Goal: Transaction & Acquisition: Purchase product/service

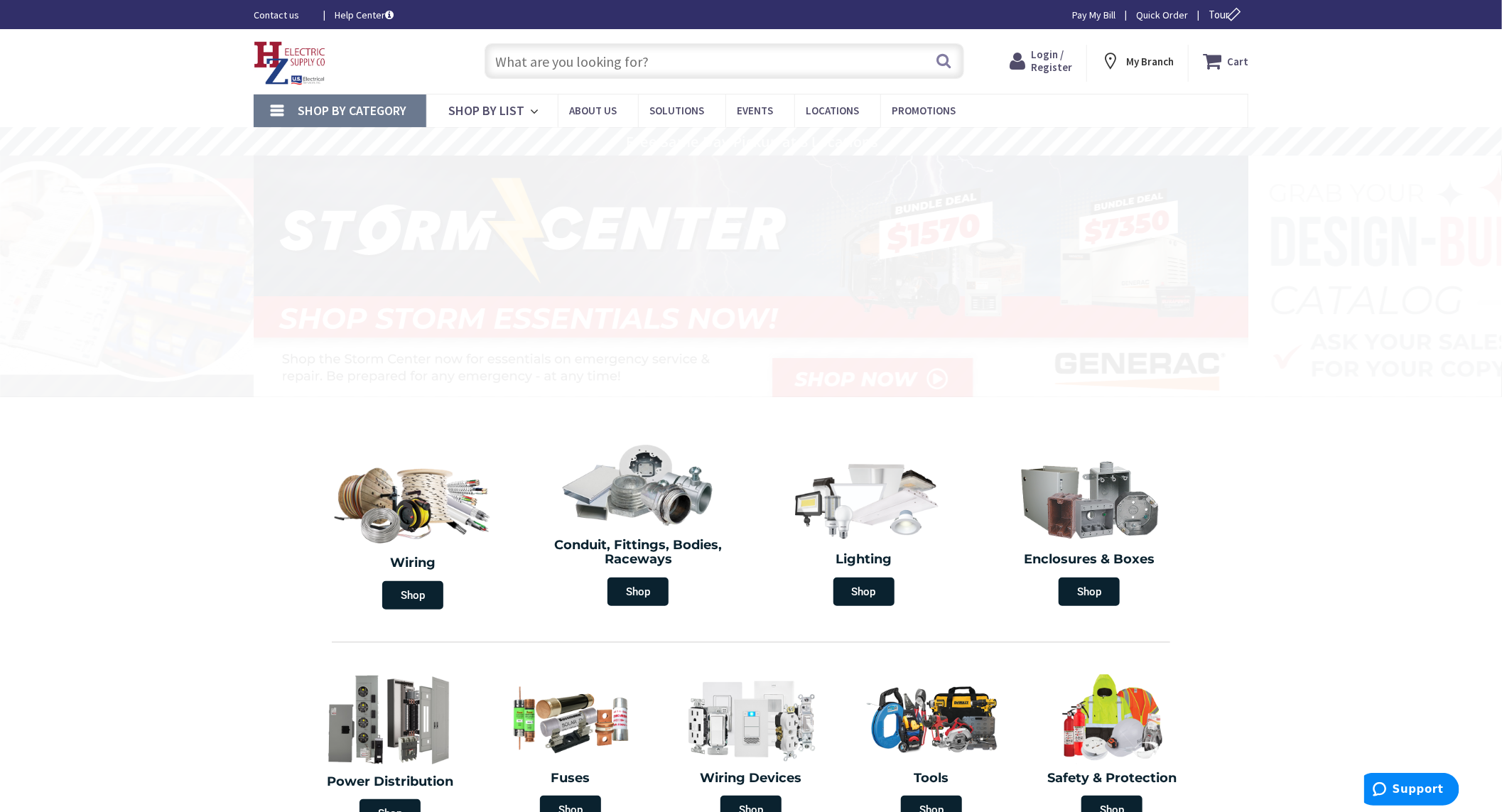
click at [1130, 74] on span "My Branch" at bounding box center [1151, 61] width 48 height 26
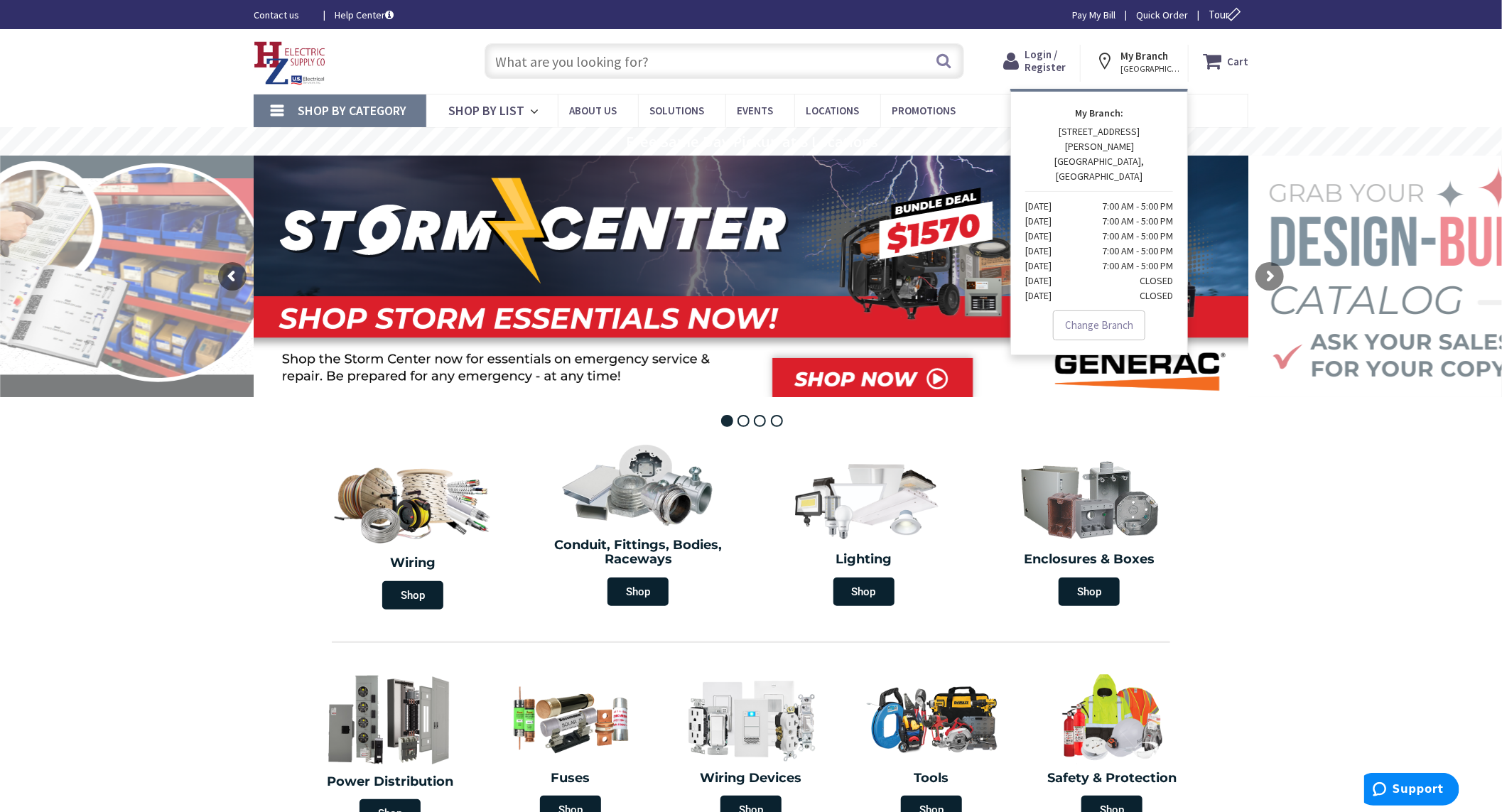
click at [721, 67] on input "text" at bounding box center [725, 61] width 480 height 36
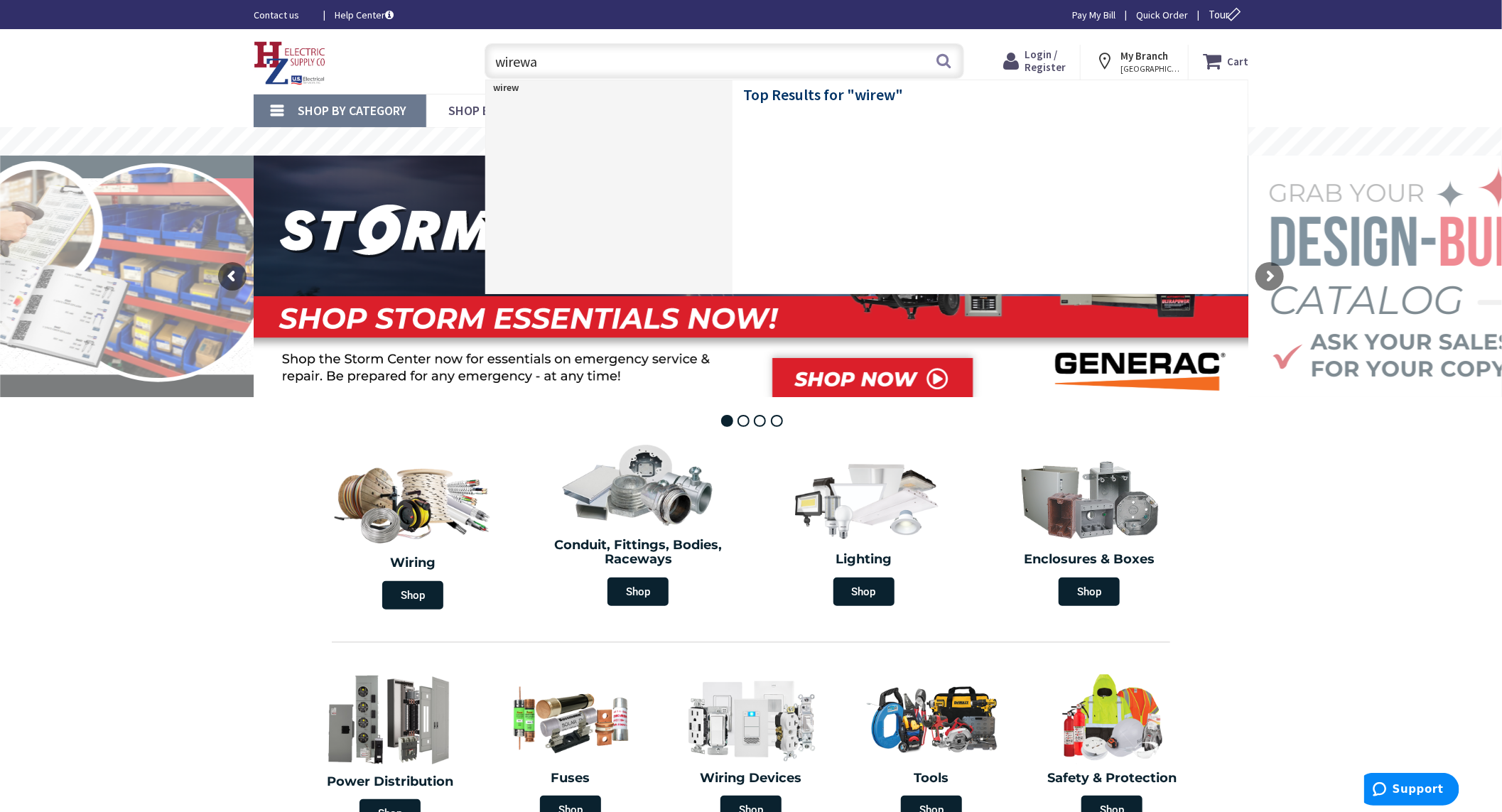
type input "wireway"
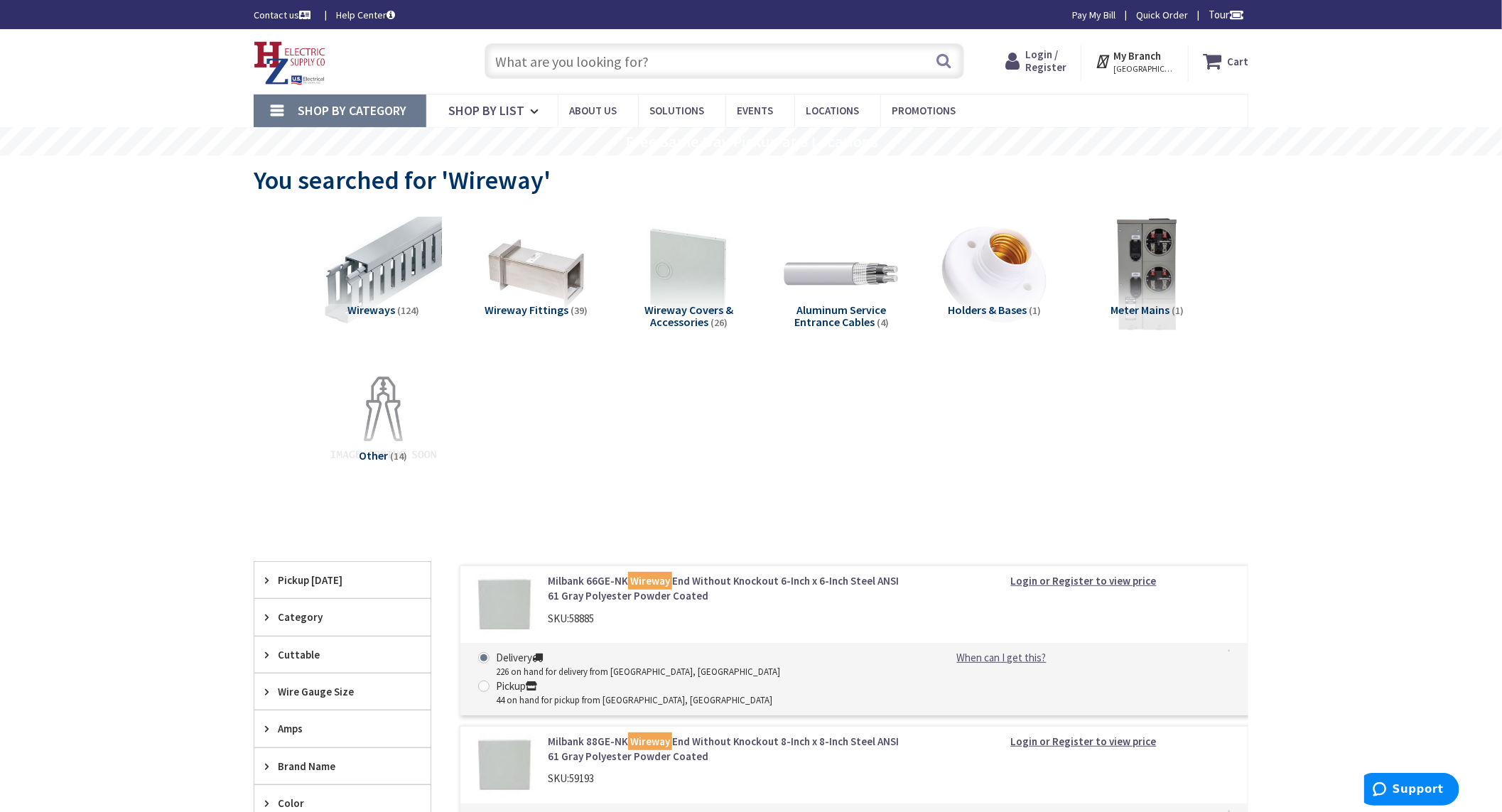
click at [657, 52] on input "text" at bounding box center [725, 61] width 480 height 36
click at [371, 277] on img at bounding box center [383, 273] width 117 height 117
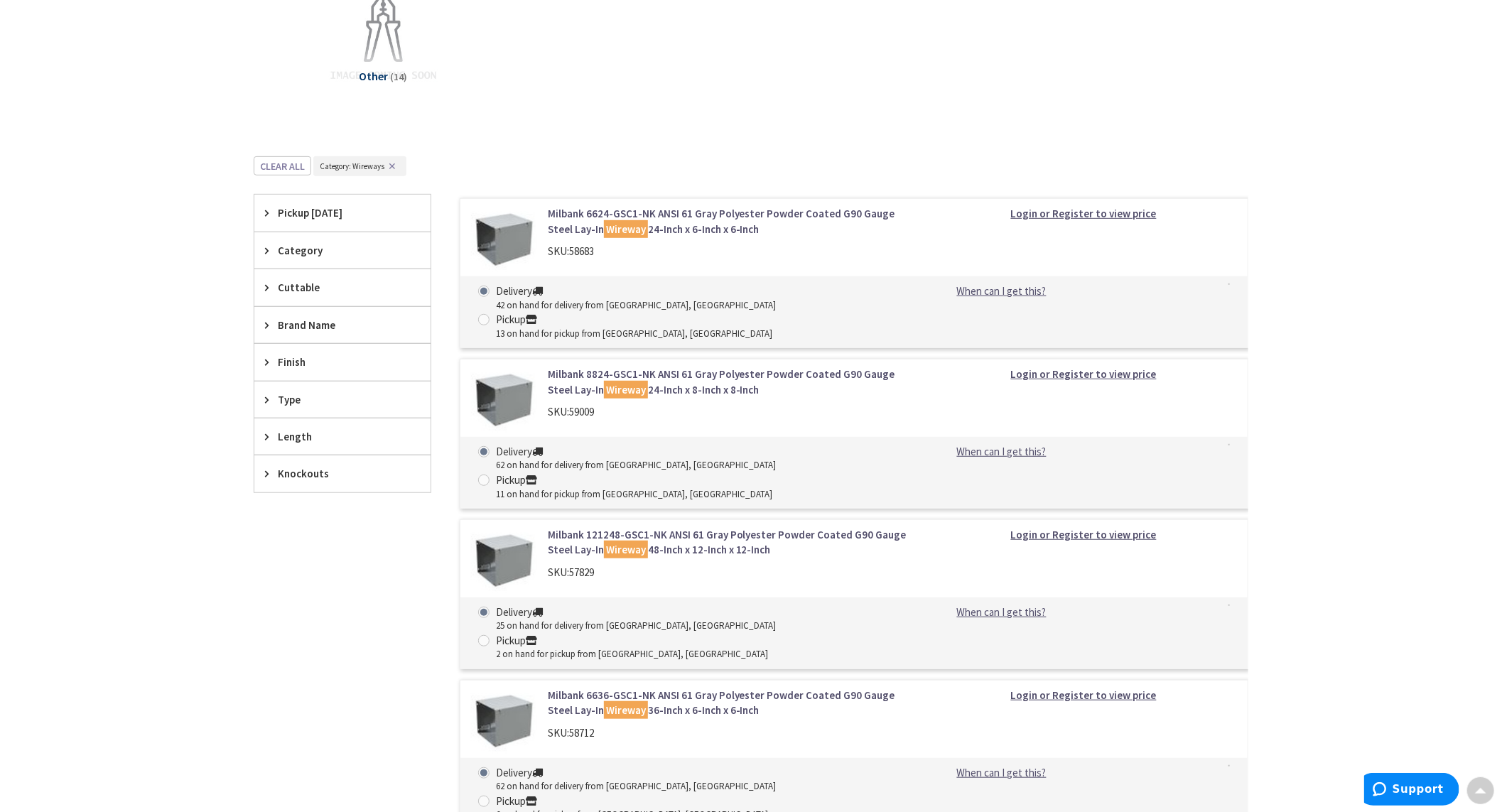
scroll to position [378, 0]
click at [297, 434] on span "Length" at bounding box center [336, 437] width 116 height 15
click at [282, 614] on button "Show more" at bounding box center [342, 611] width 176 height 24
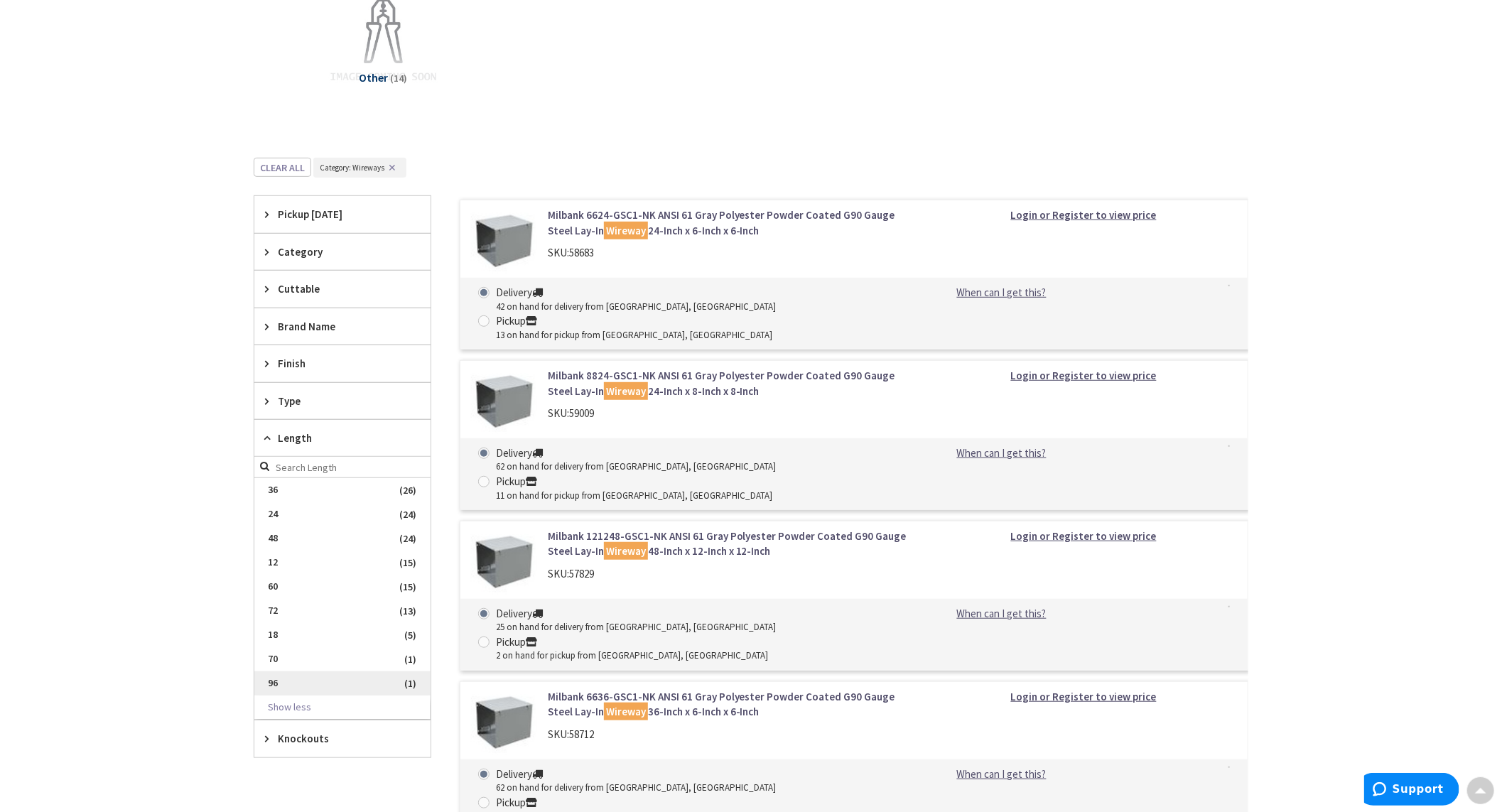
click at [280, 682] on span "96" at bounding box center [342, 683] width 176 height 24
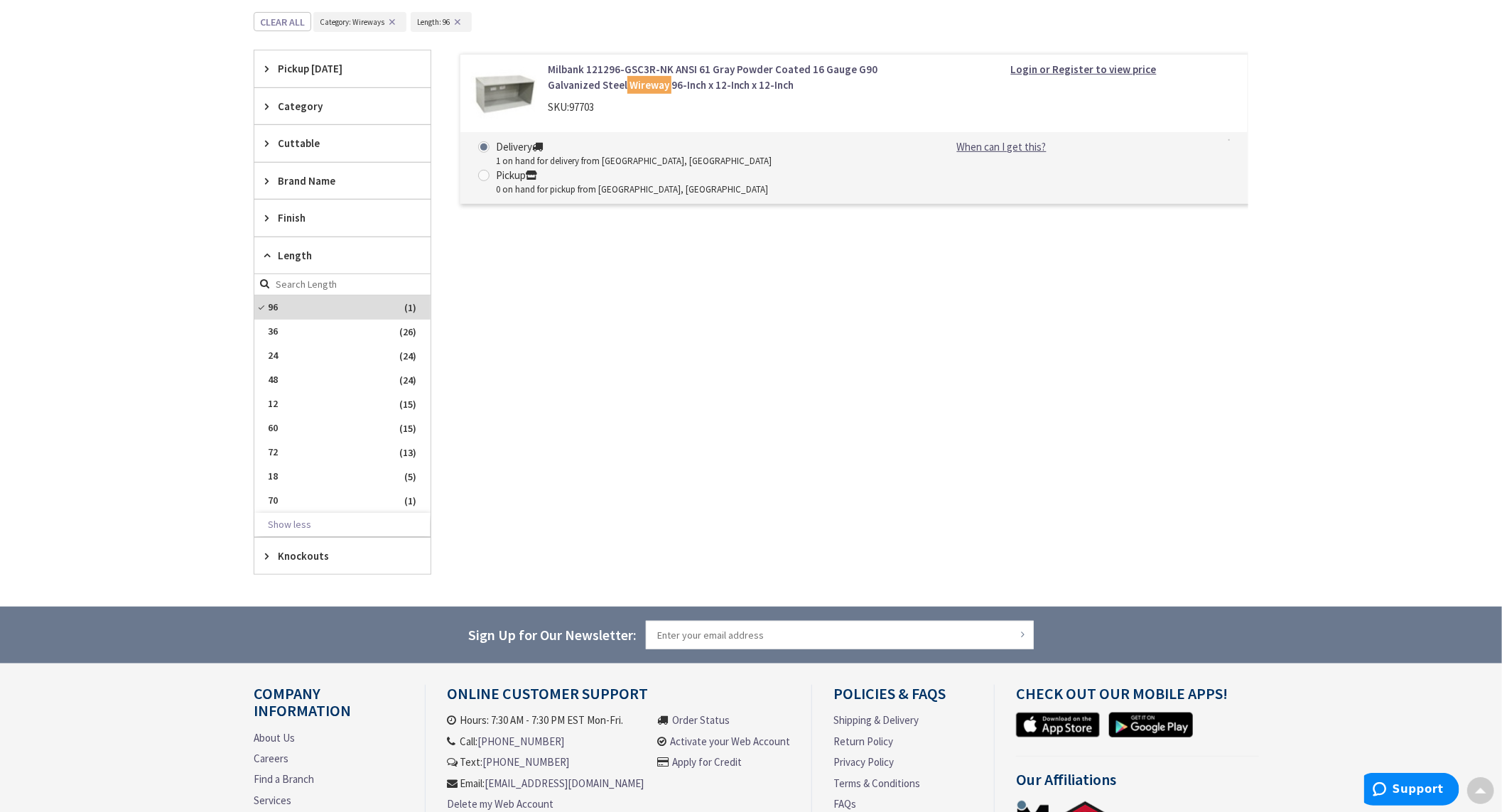
scroll to position [299, 0]
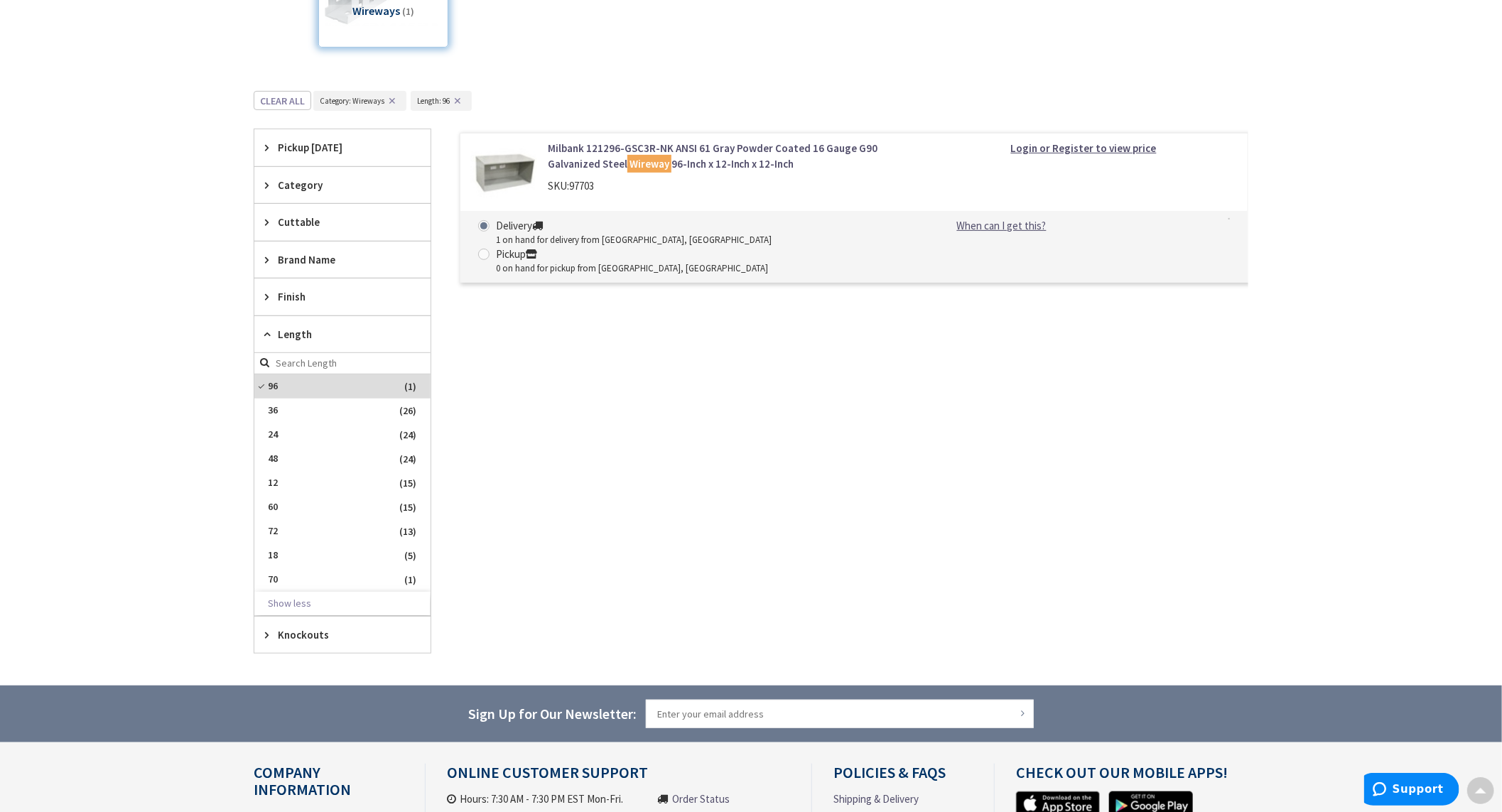
click at [710, 162] on link "Milbank 121296-GSC3R-NK ANSI 61 Gray Powder Coated 16 Gauge G90 Galvanized Stee…" at bounding box center [729, 156] width 362 height 31
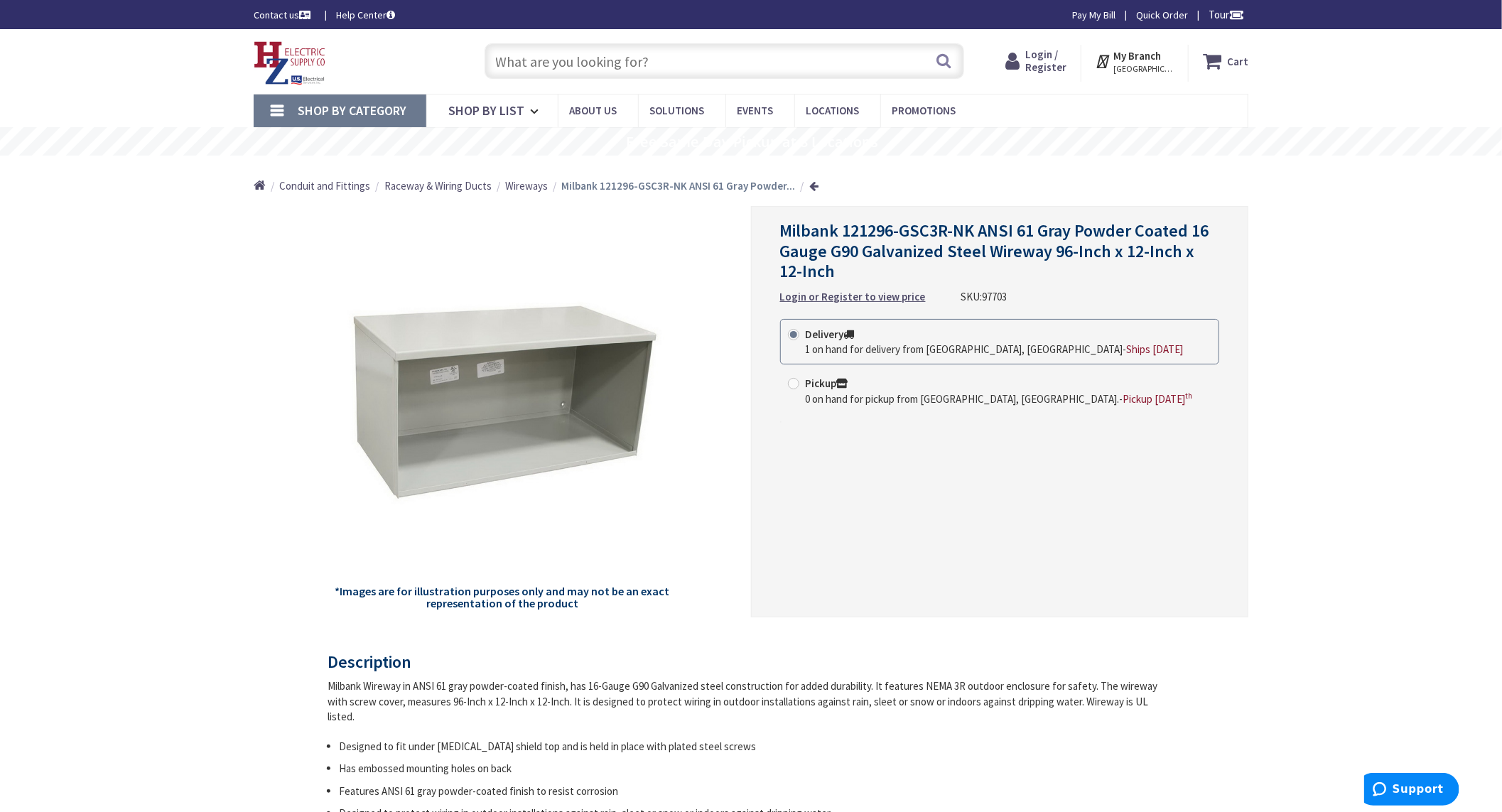
click at [697, 499] on div "*Images are for illustration purposes only and may not be an exact representati…" at bounding box center [502, 412] width 498 height 412
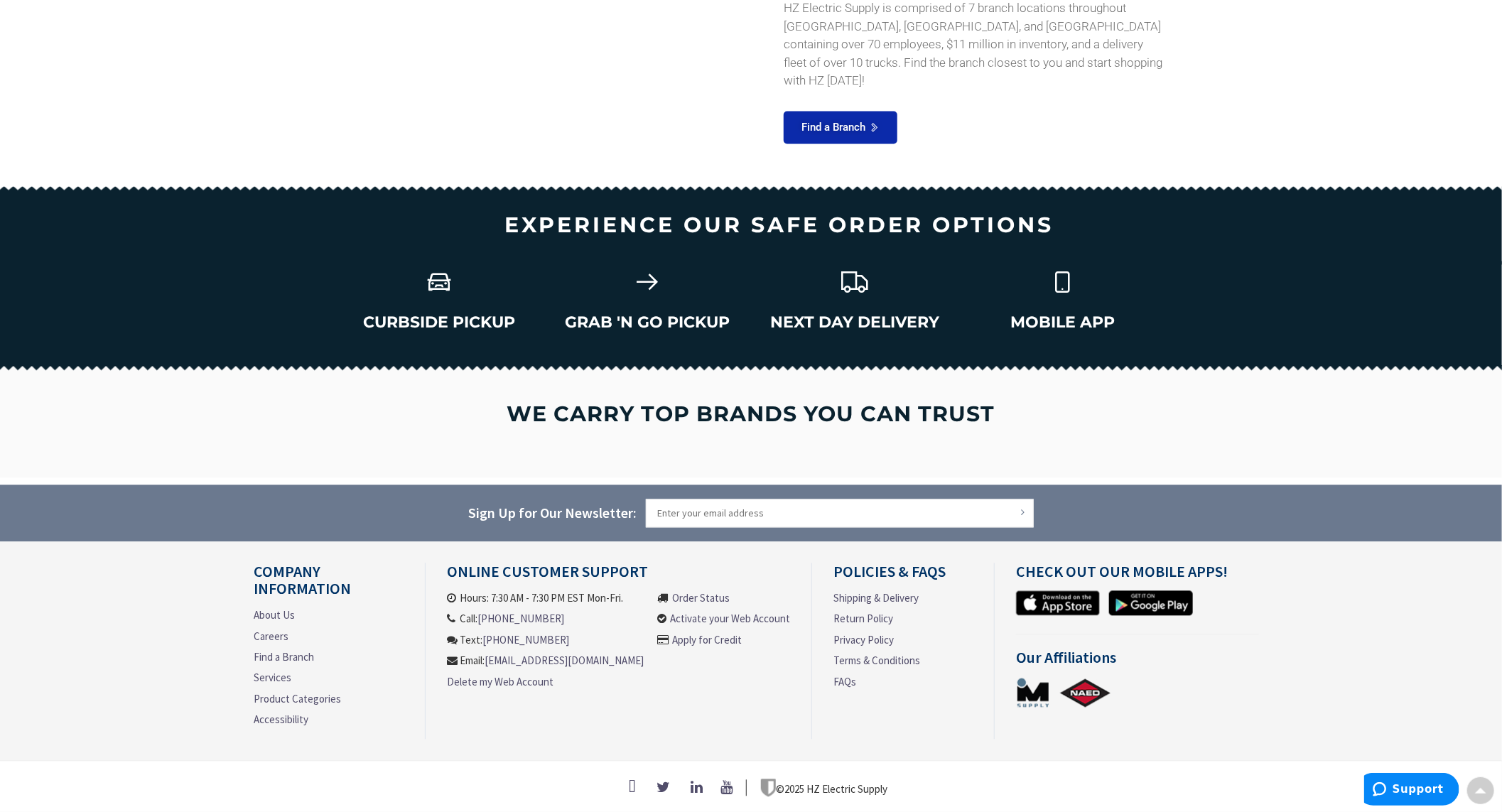
scroll to position [1726, 0]
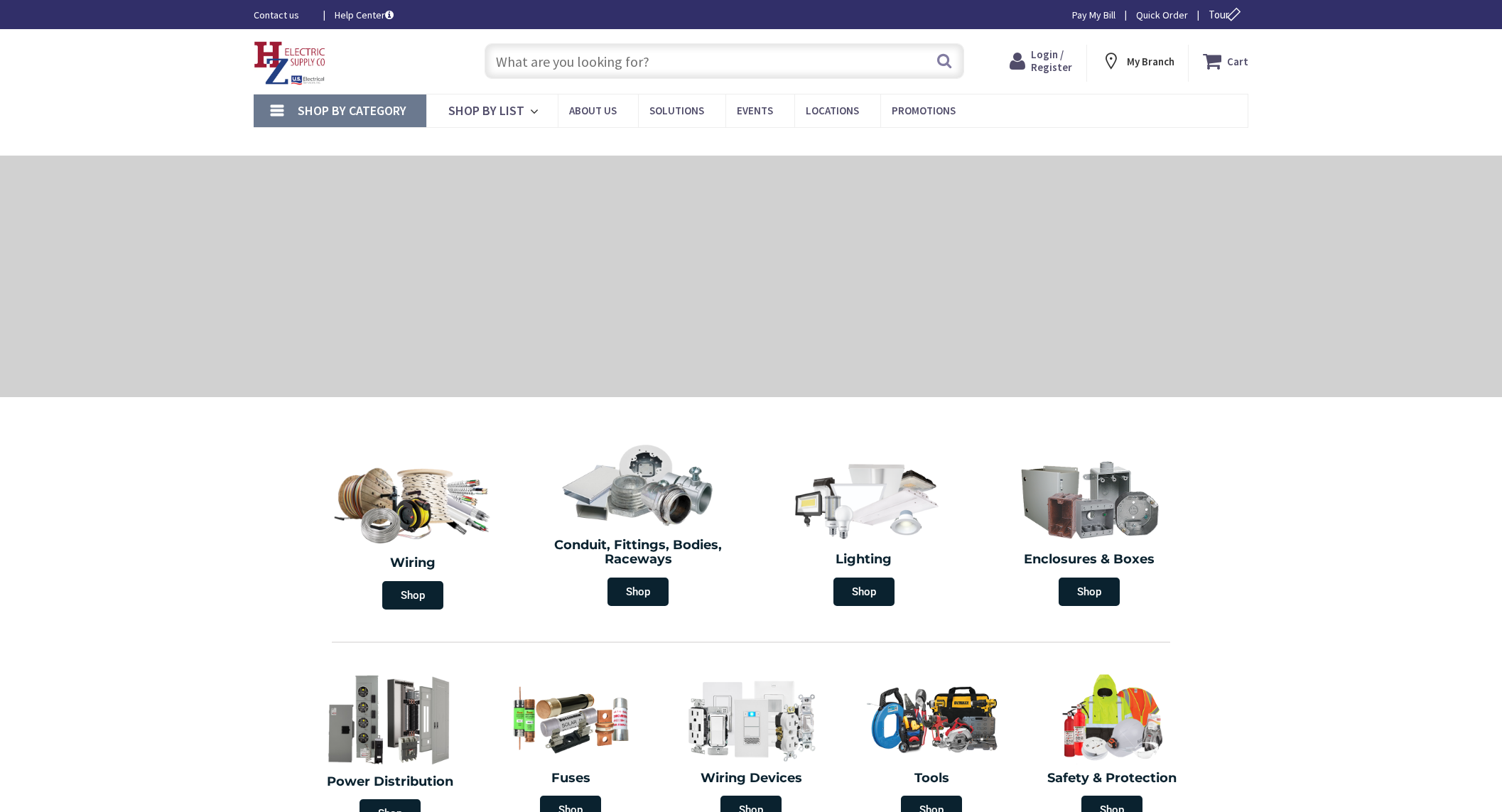
click at [617, 57] on input "text" at bounding box center [725, 61] width 480 height 36
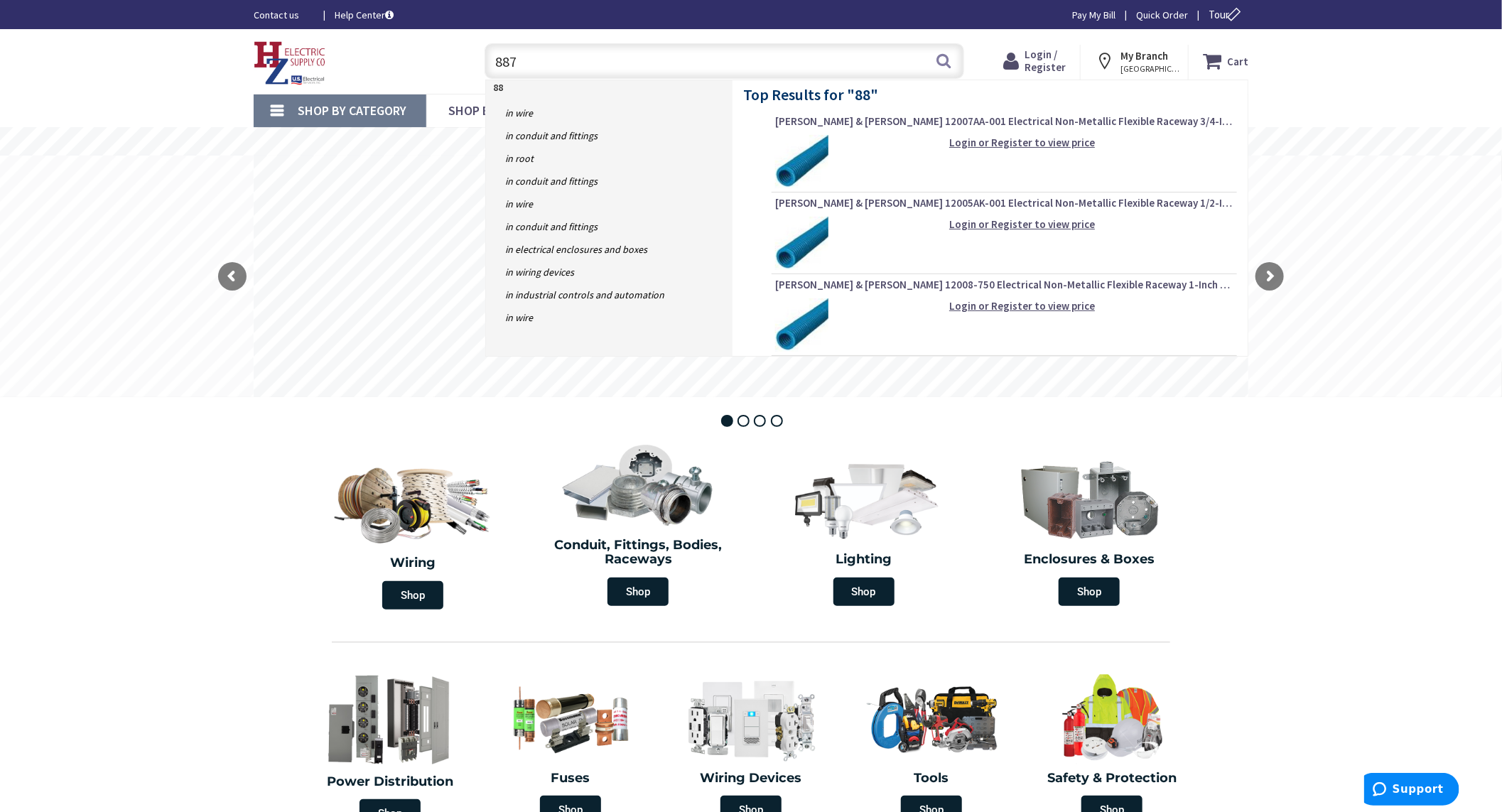
type input "8872"
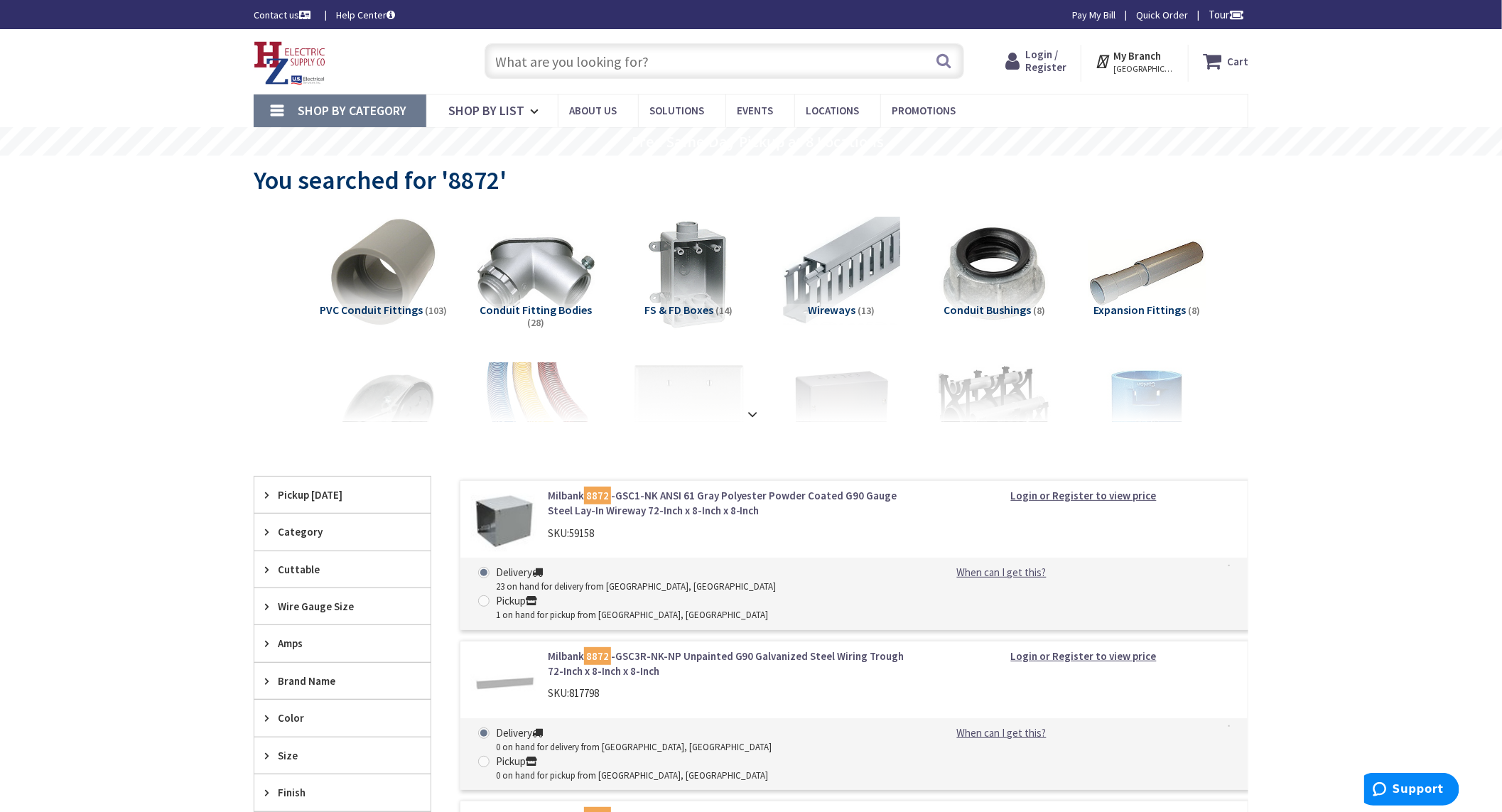
scroll to position [79, 0]
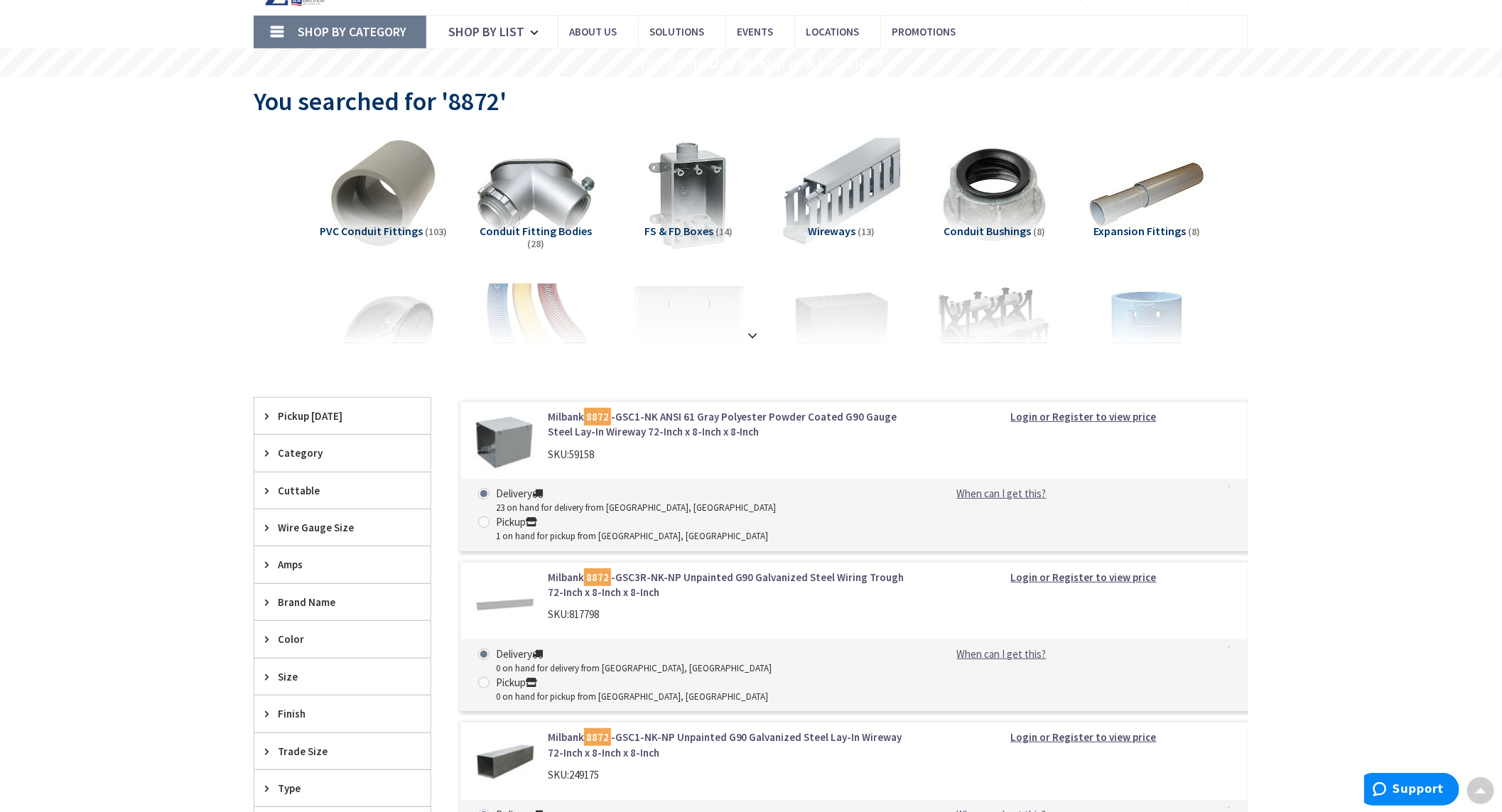
click at [730, 425] on link "Milbank 8872 -GSC1-NK ANSI 61 Gray Polyester Powder Coated G90 Gauge Steel Lay-…" at bounding box center [729, 424] width 362 height 31
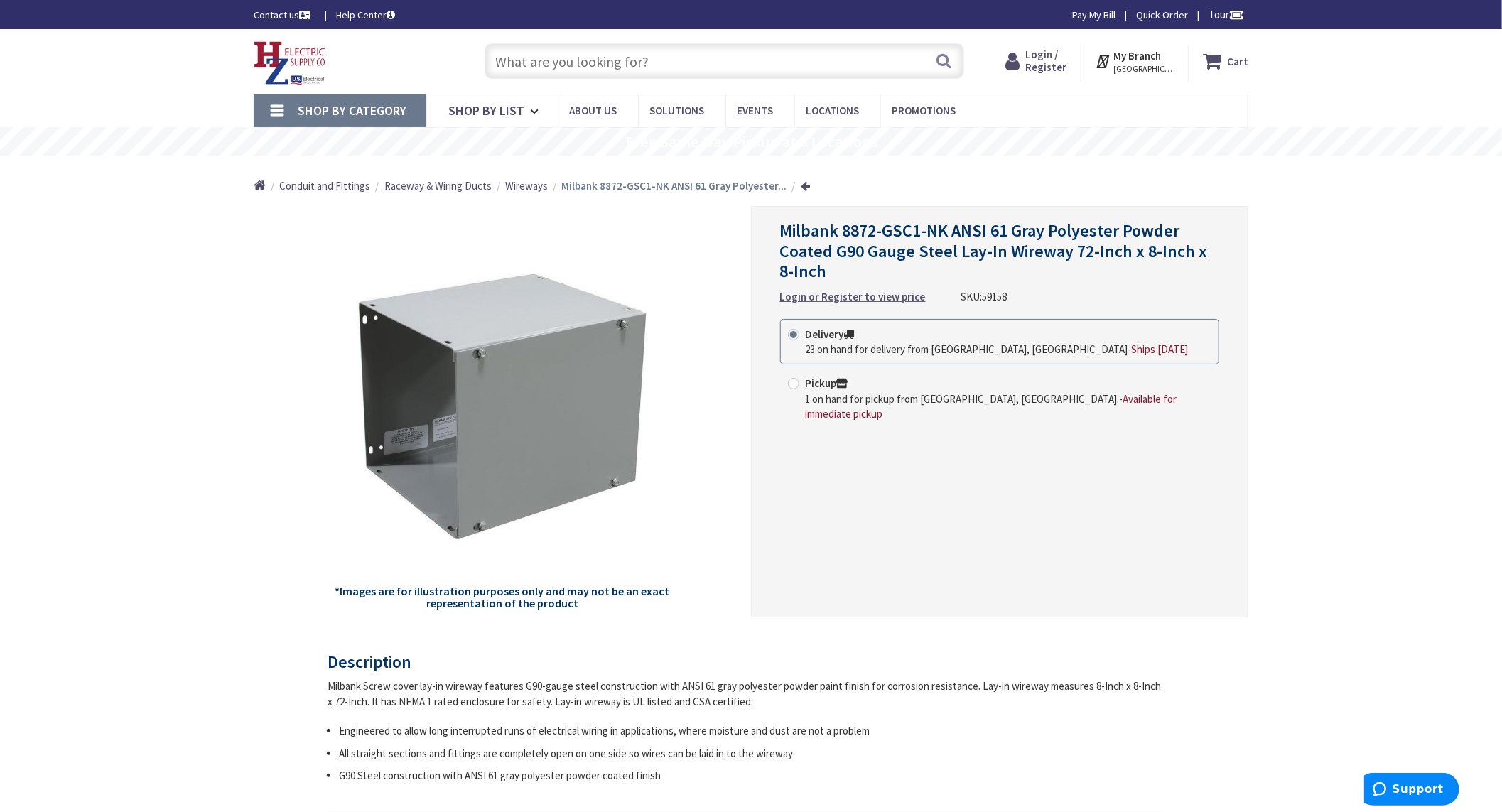
click at [1067, 51] on span "Login / Register" at bounding box center [1046, 61] width 41 height 26
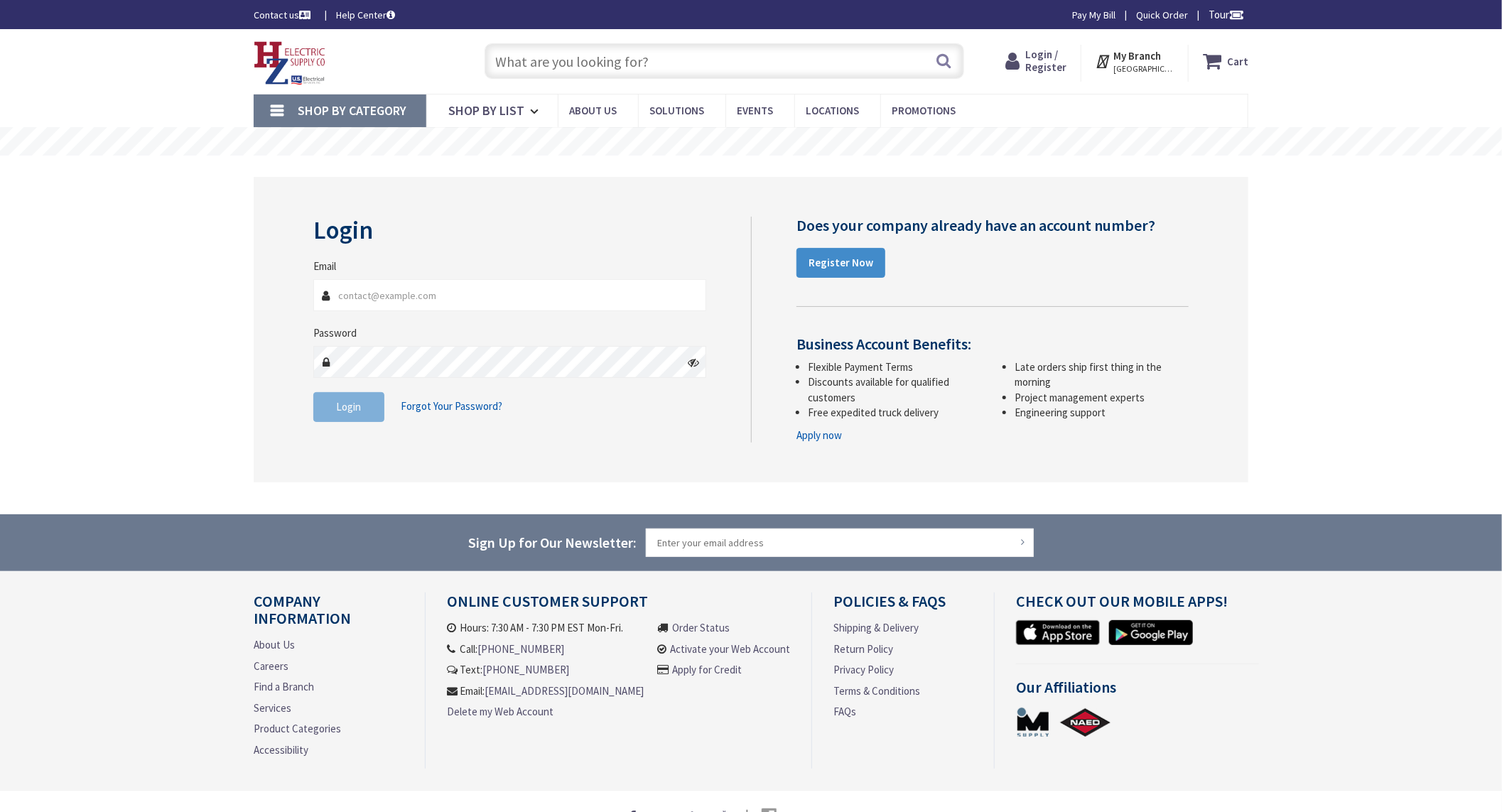
type input "[EMAIL_ADDRESS][DOMAIN_NAME]"
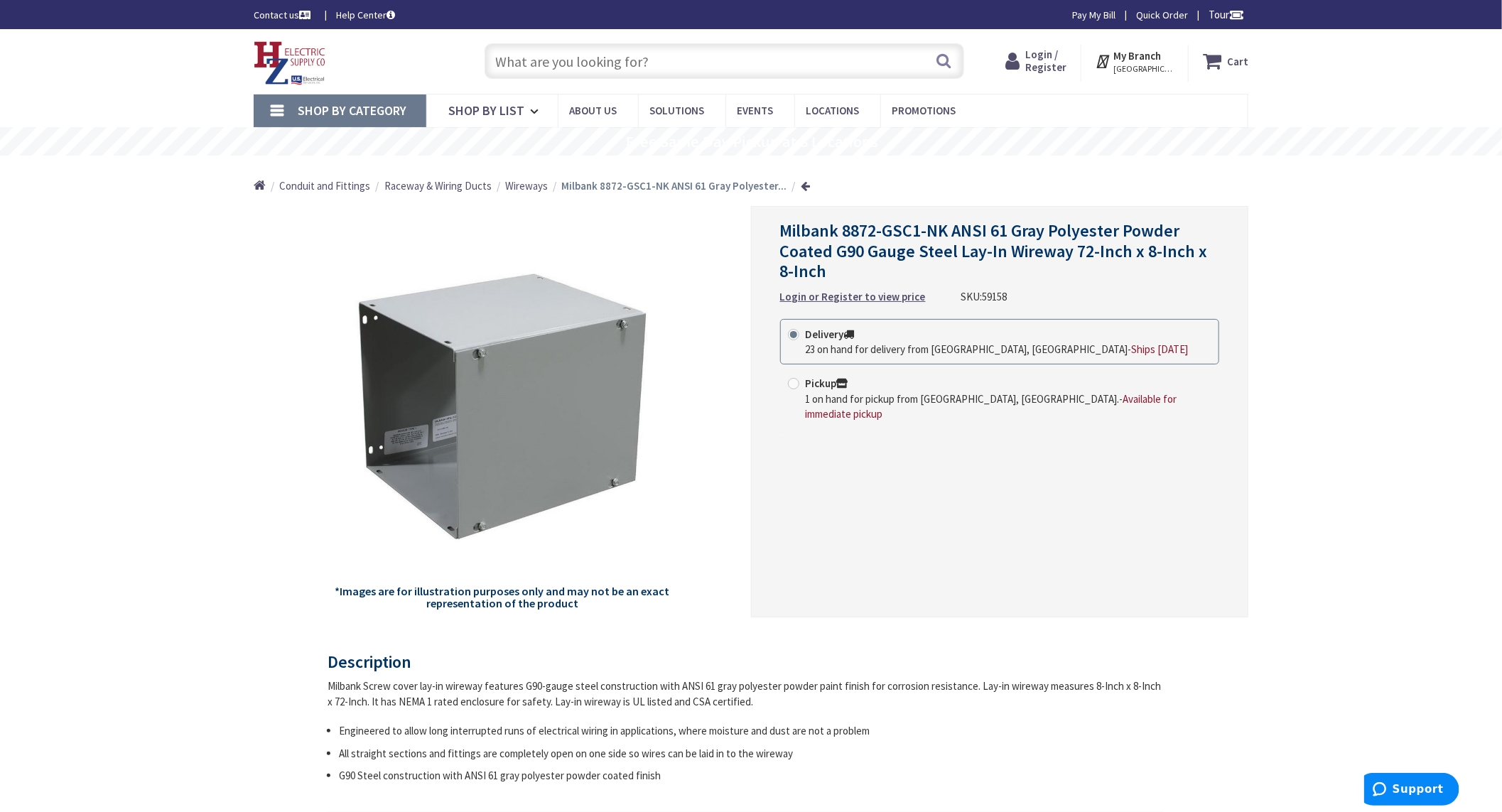
click at [527, 187] on span "Wireways" at bounding box center [527, 186] width 43 height 14
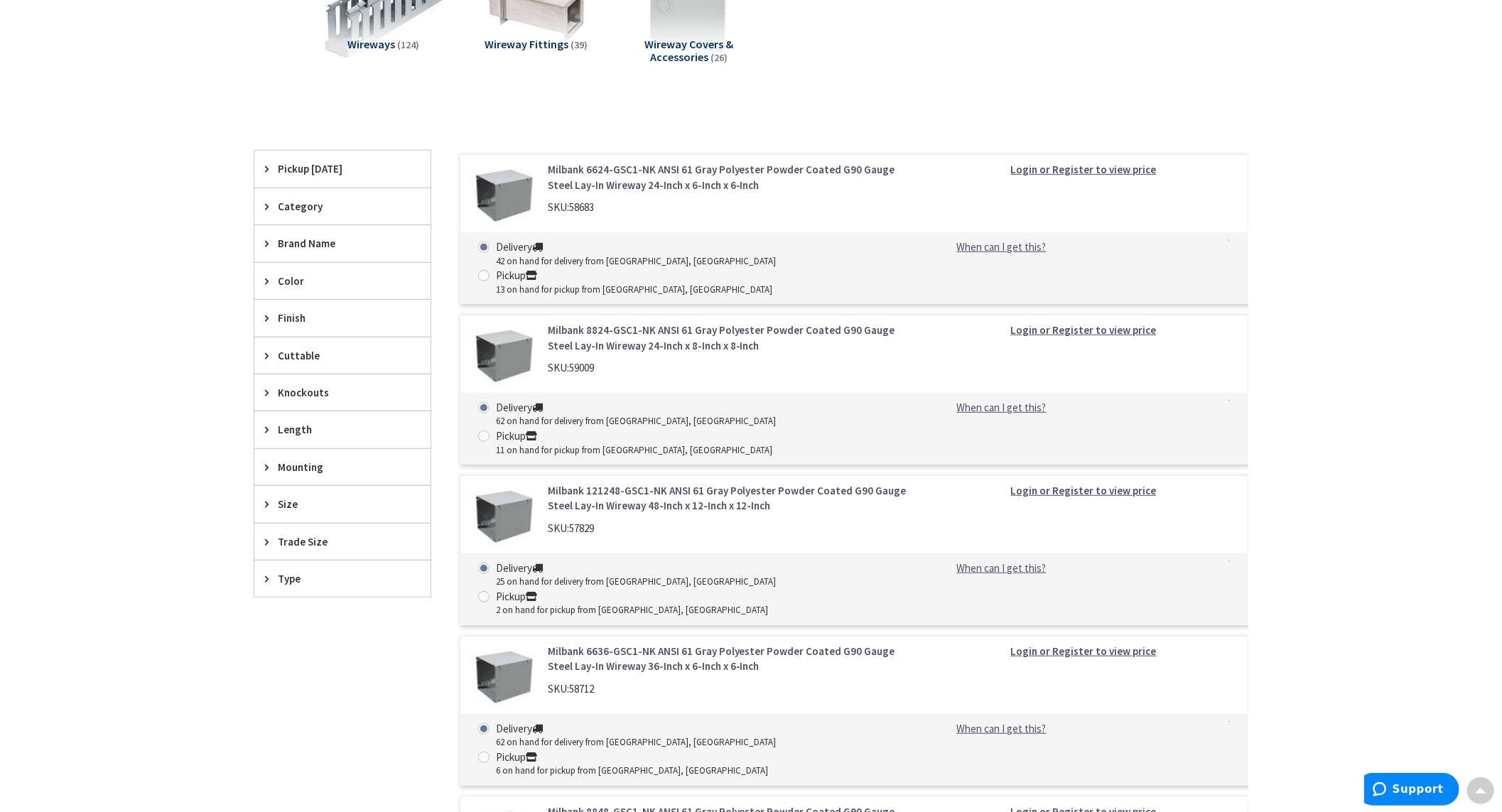
click at [288, 544] on span "Trade Size" at bounding box center [336, 541] width 116 height 15
click at [319, 687] on span "10 Inch x 10 Inch" at bounding box center [342, 691] width 176 height 24
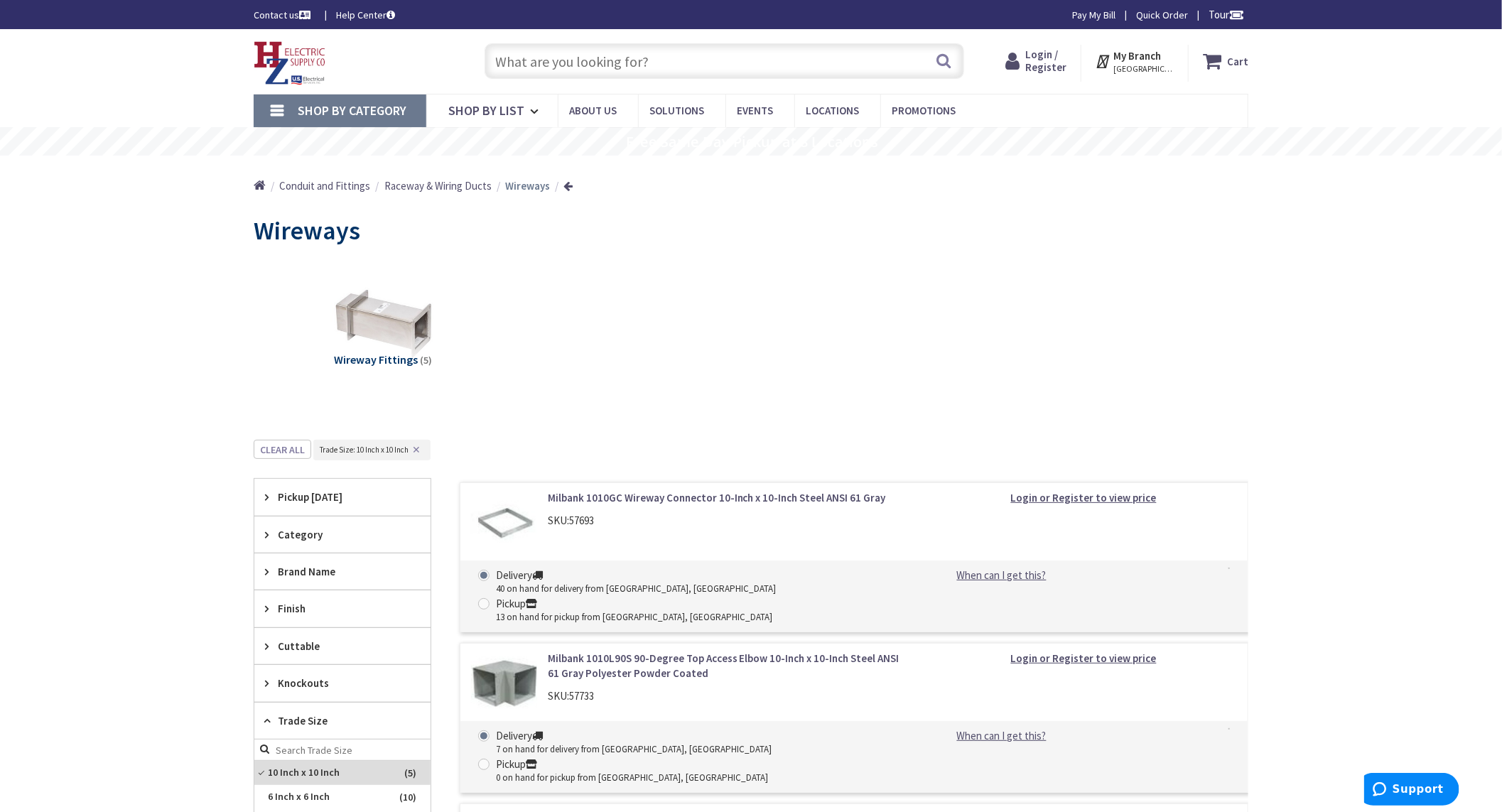
click at [714, 70] on input "text" at bounding box center [725, 61] width 480 height 36
click at [714, 68] on input "1010" at bounding box center [725, 61] width 480 height 36
click at [714, 68] on input "101010" at bounding box center [725, 61] width 480 height 36
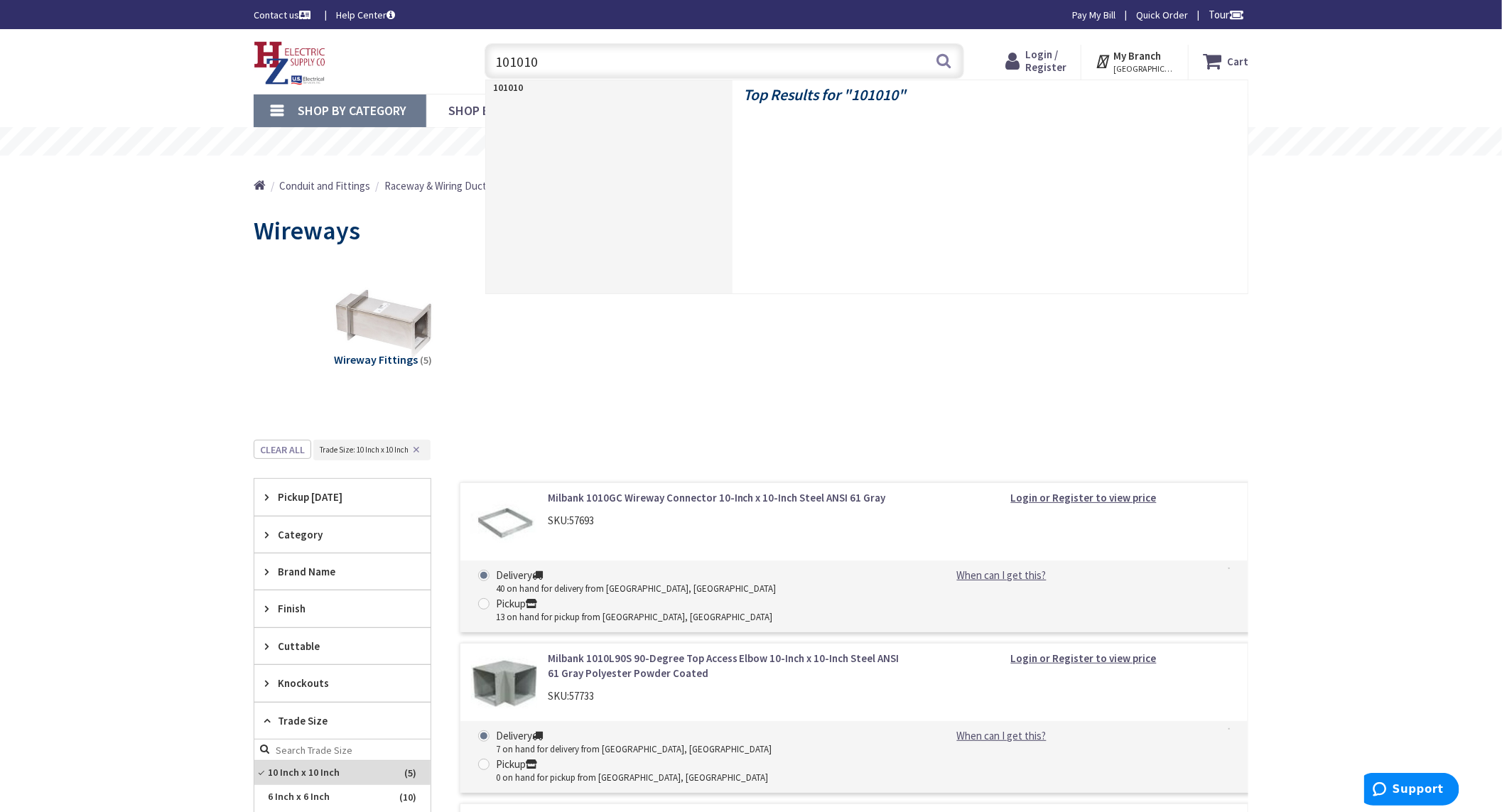
click at [599, 59] on input "101010" at bounding box center [725, 61] width 480 height 36
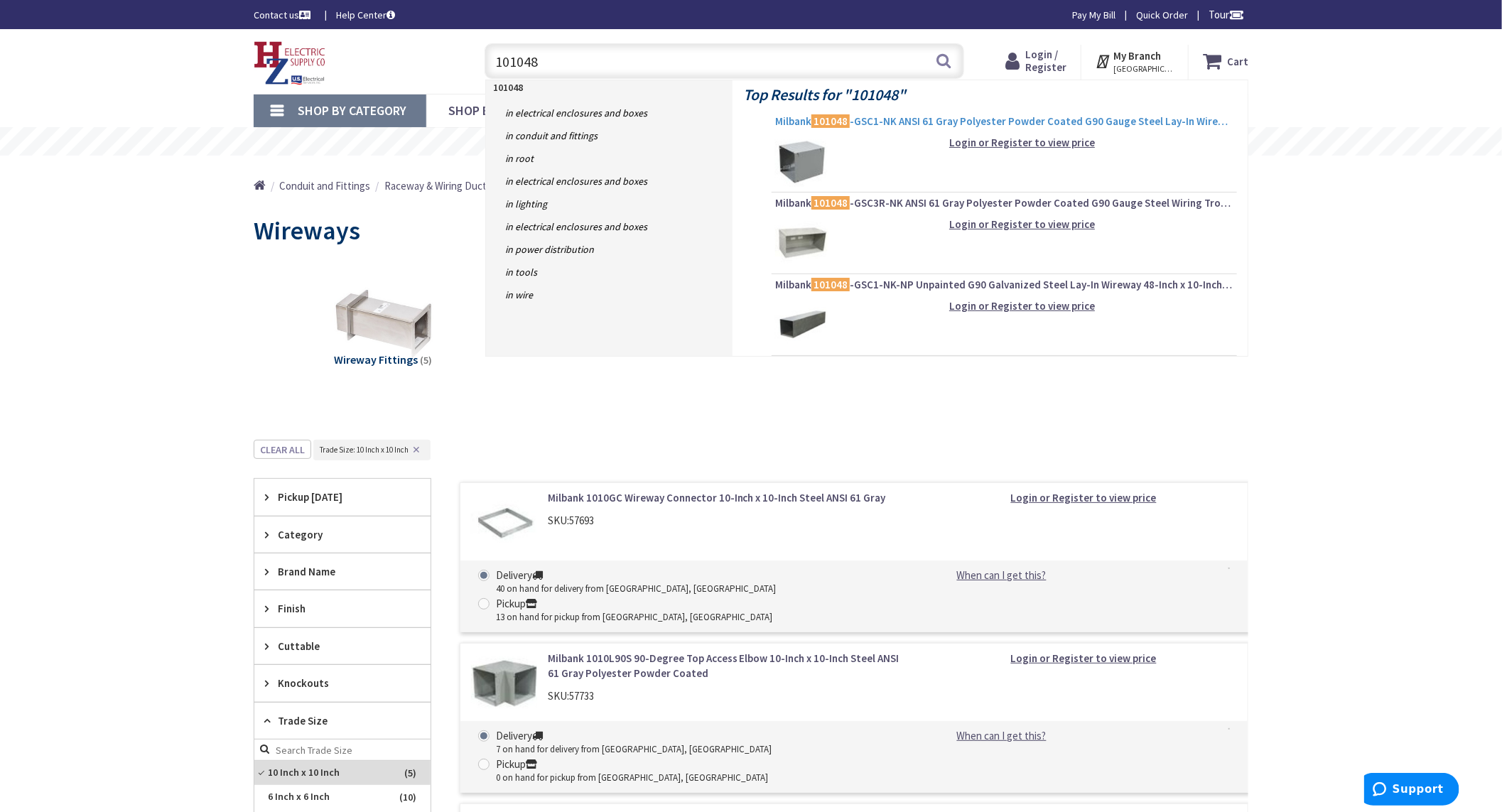
type input "101048"
click at [888, 120] on span "Milbank 101048 -GSC1-NK ANSI 61 Gray Polyester Powder Coated G90 Gauge Steel La…" at bounding box center [1004, 121] width 459 height 15
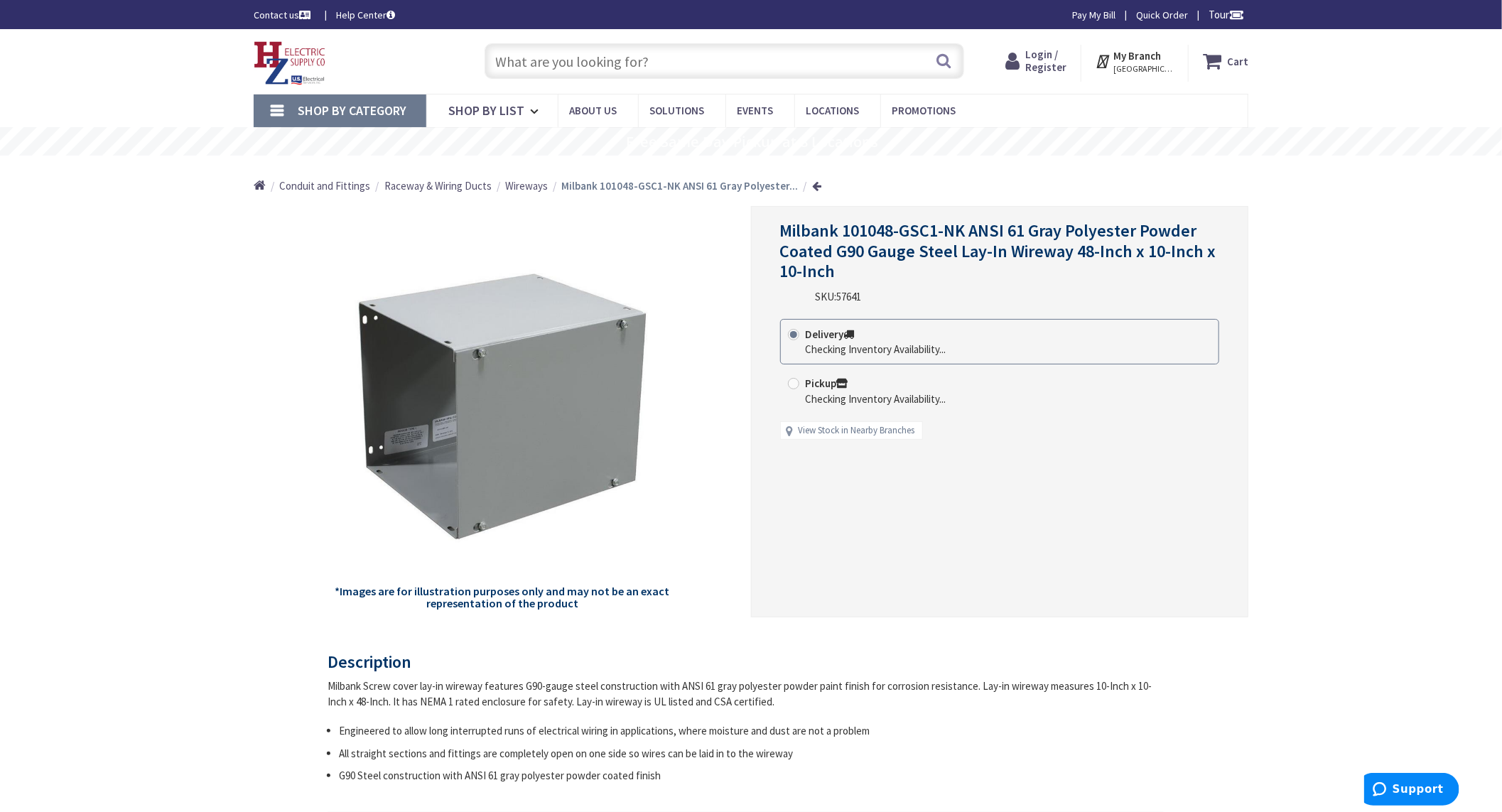
scroll to position [79, 0]
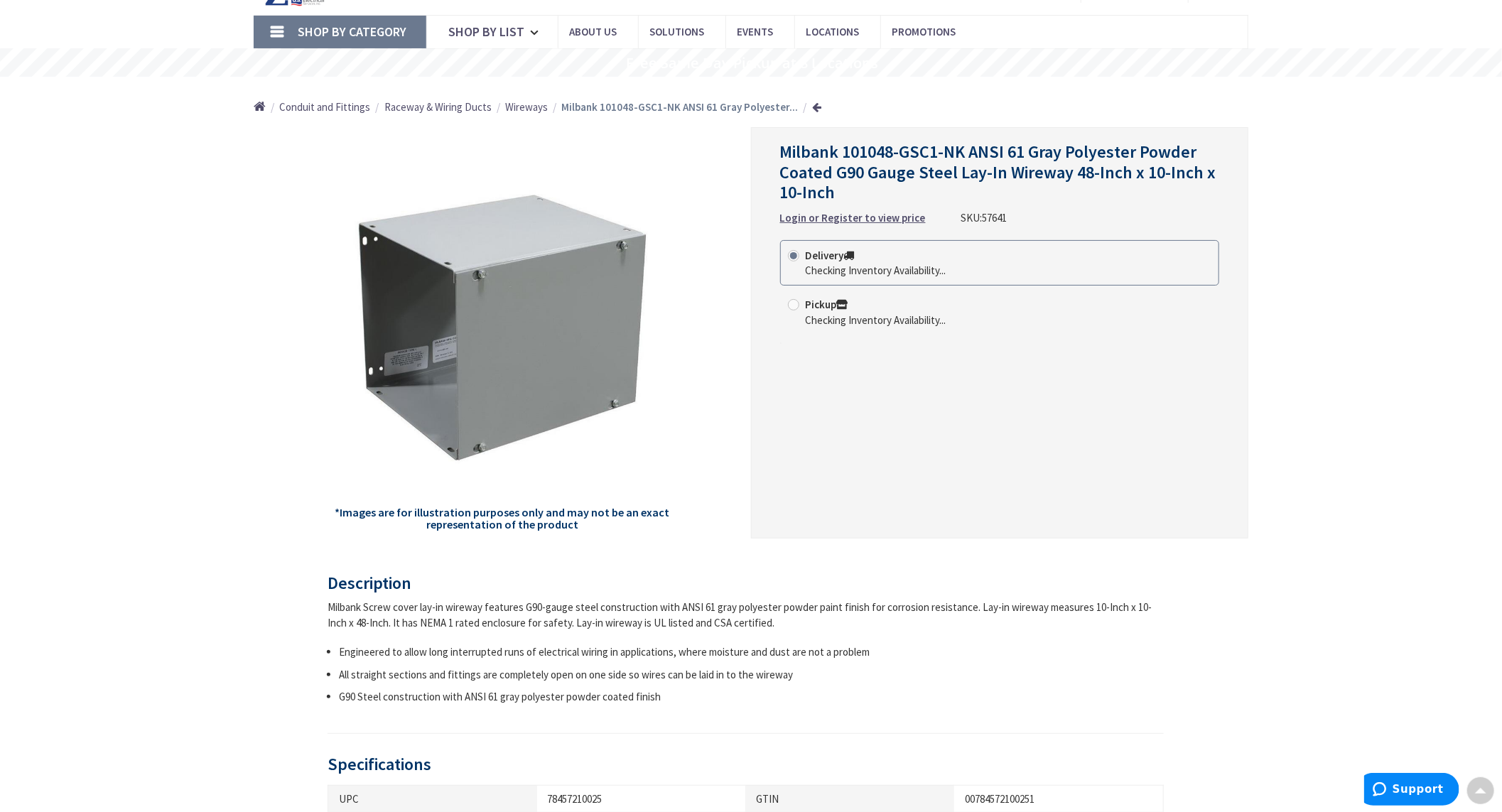
click at [741, 622] on div "Milbank Screw cover lay-in wireway features G90-gauge steel construction with A…" at bounding box center [746, 615] width 837 height 31
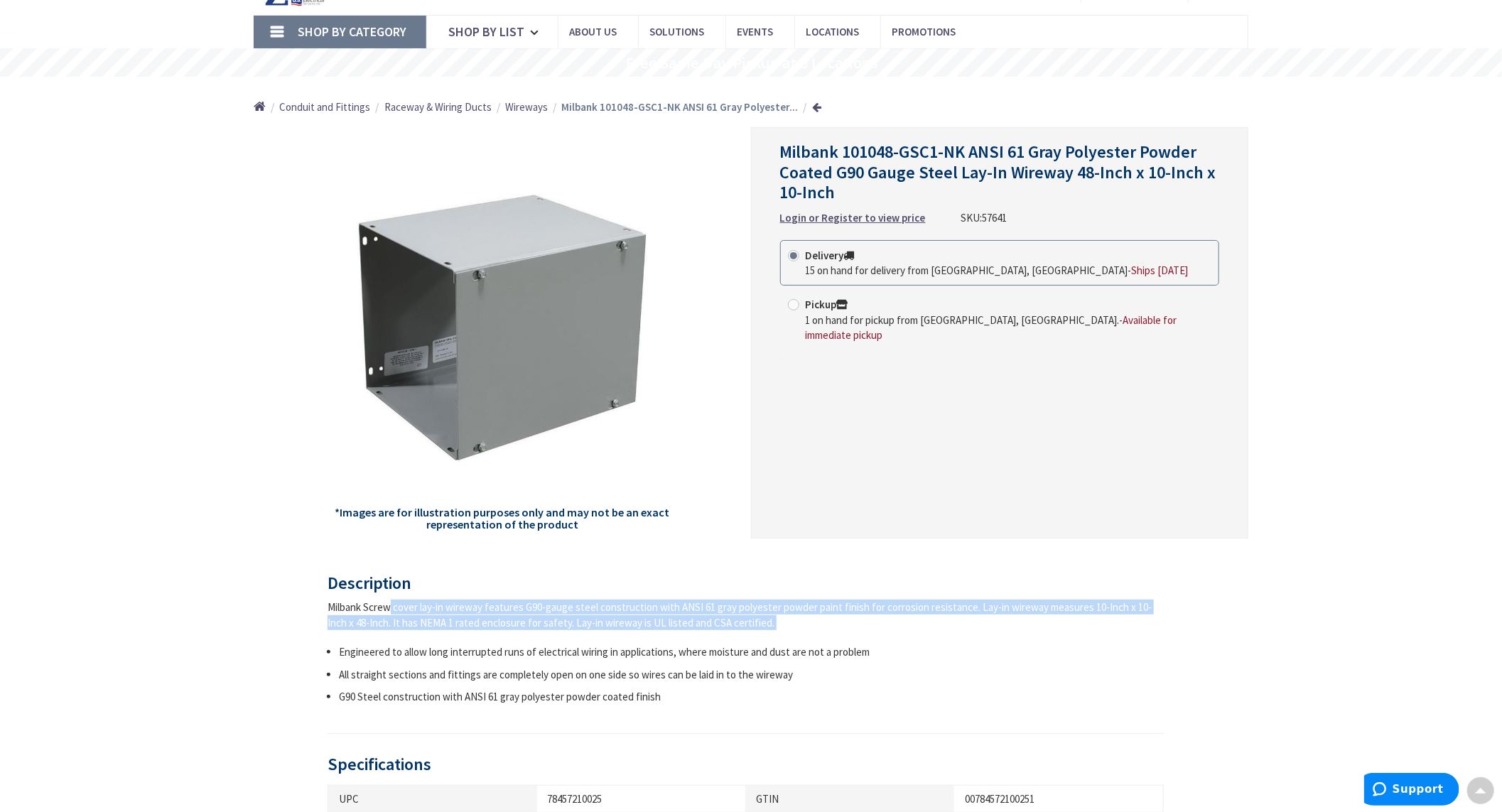
click at [741, 622] on div "Milbank Screw cover lay-in wireway features G90-gauge steel construction with A…" at bounding box center [746, 615] width 837 height 31
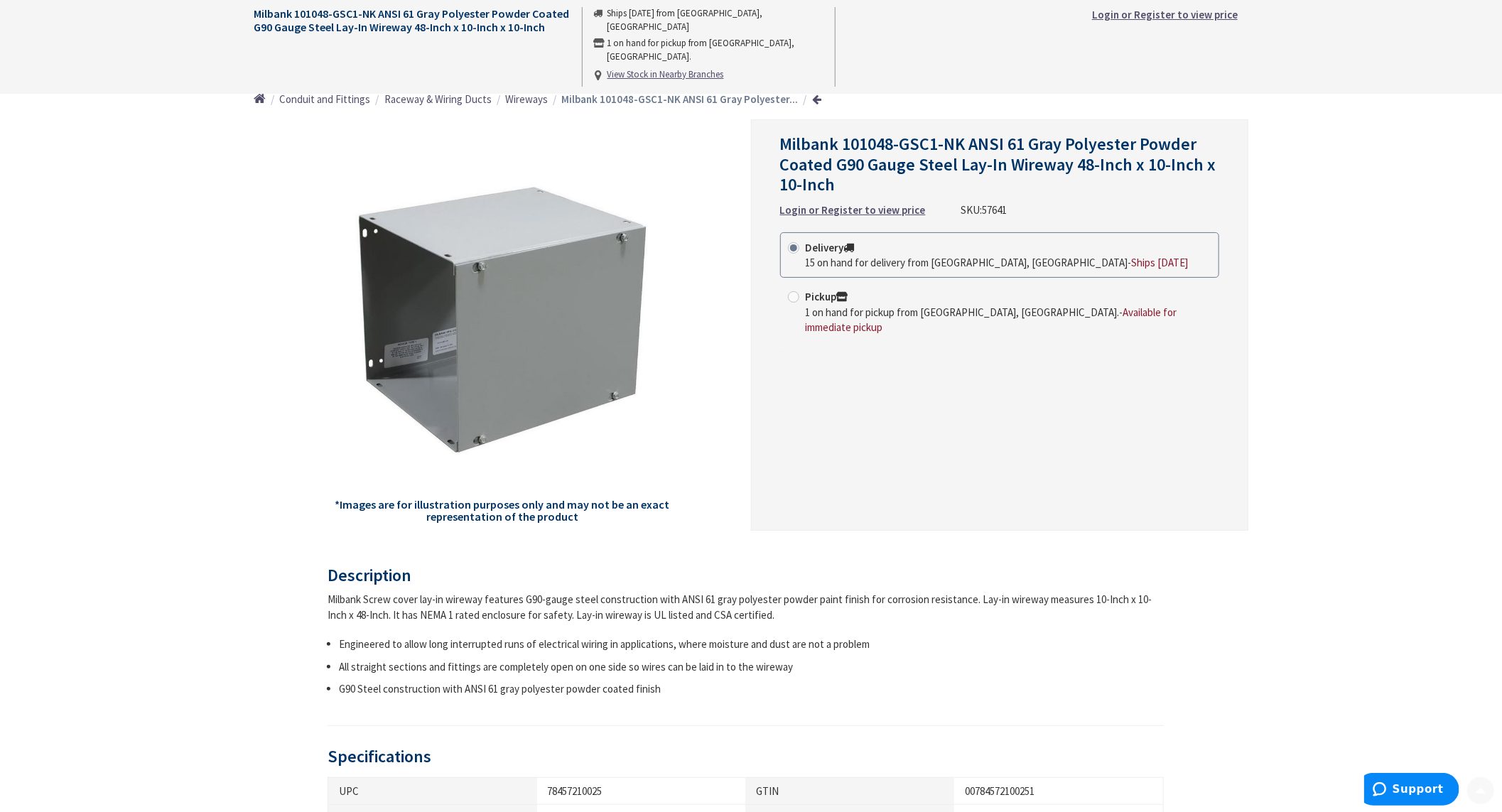
scroll to position [237, 0]
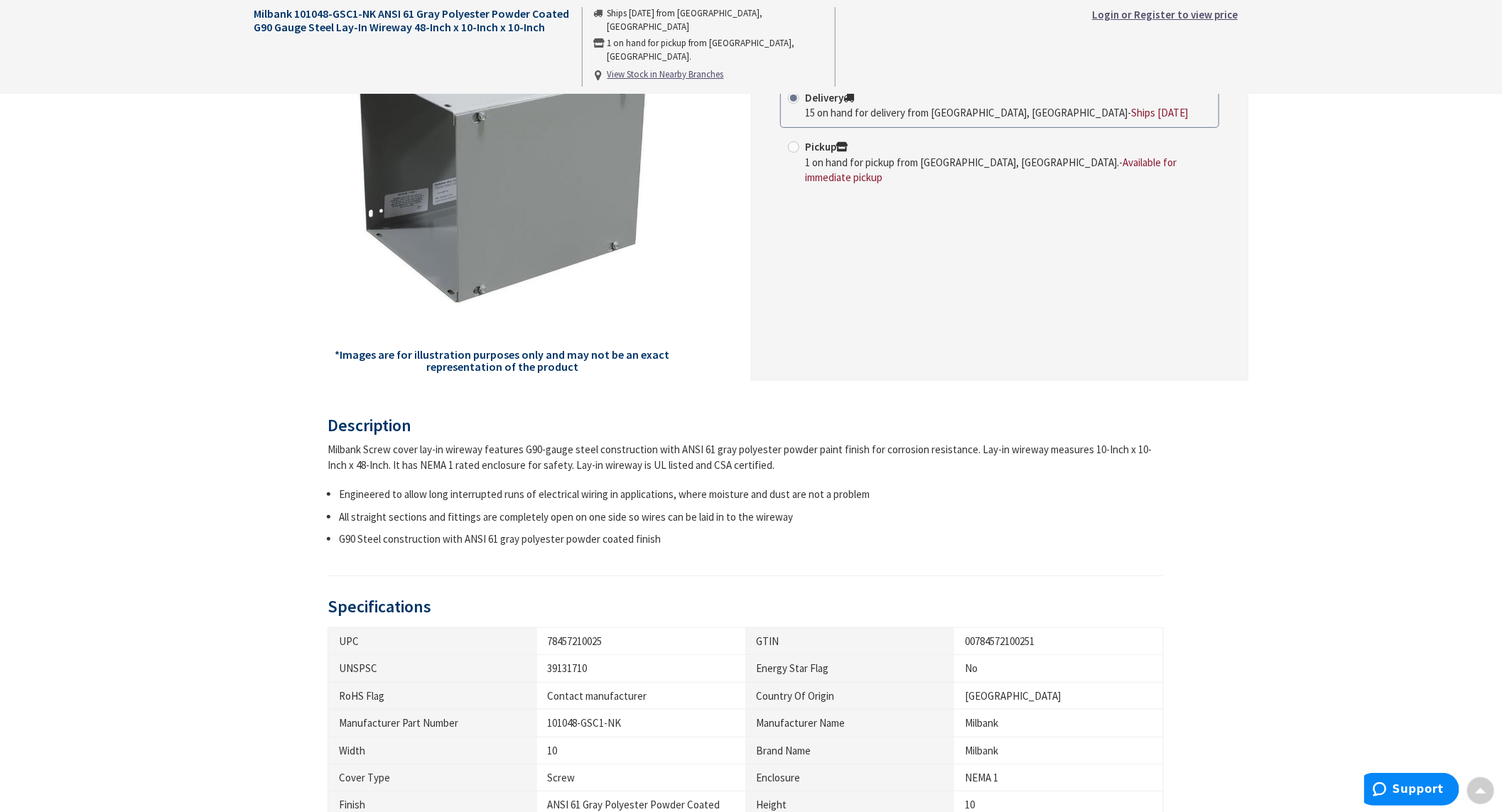
click at [749, 444] on div "Milbank Screw cover lay-in wireway features G90-gauge steel construction with A…" at bounding box center [746, 458] width 837 height 31
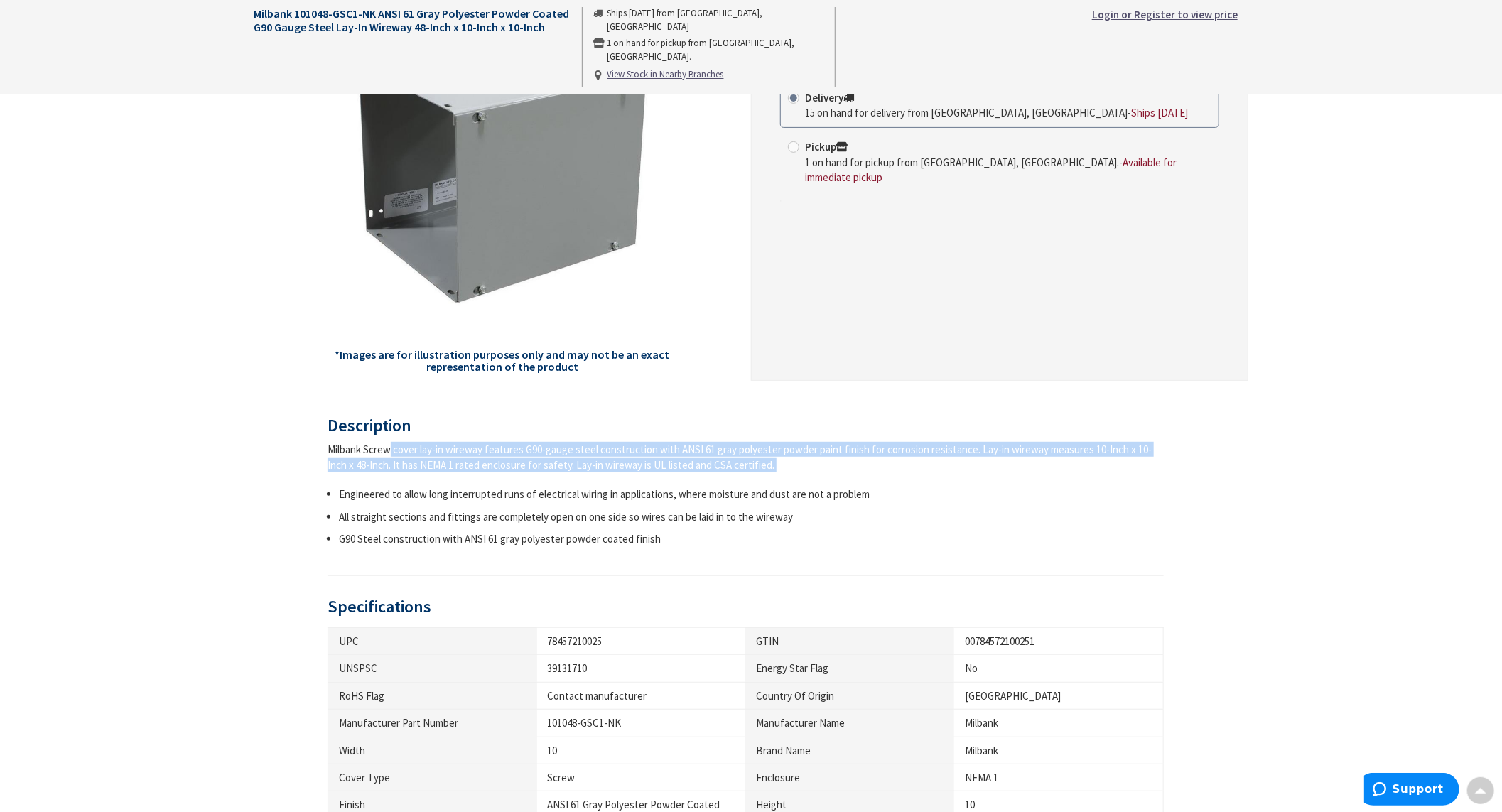
click at [749, 444] on div "Milbank Screw cover lay-in wireway features G90-gauge steel construction with A…" at bounding box center [746, 458] width 837 height 31
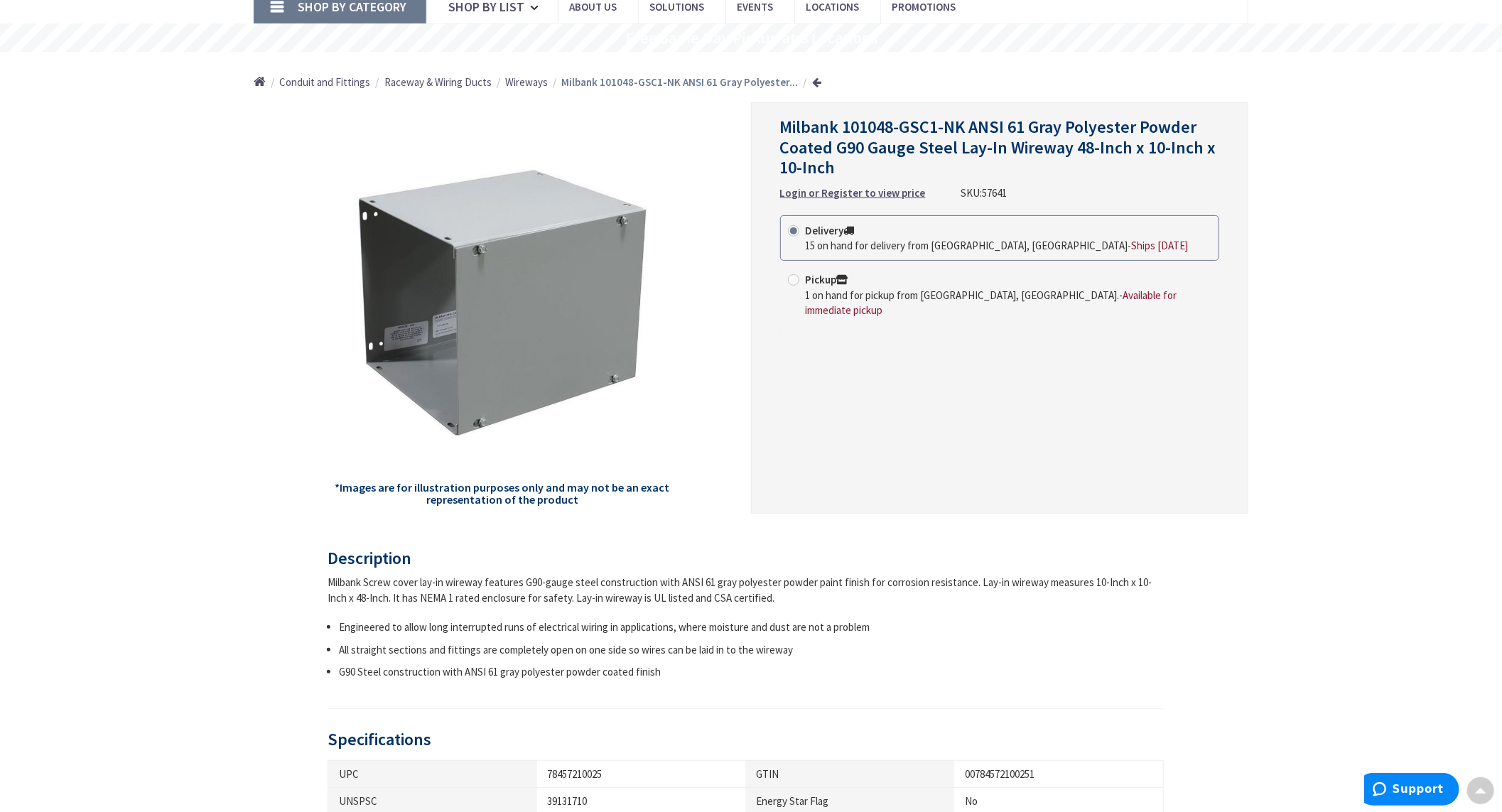
scroll to position [0, 0]
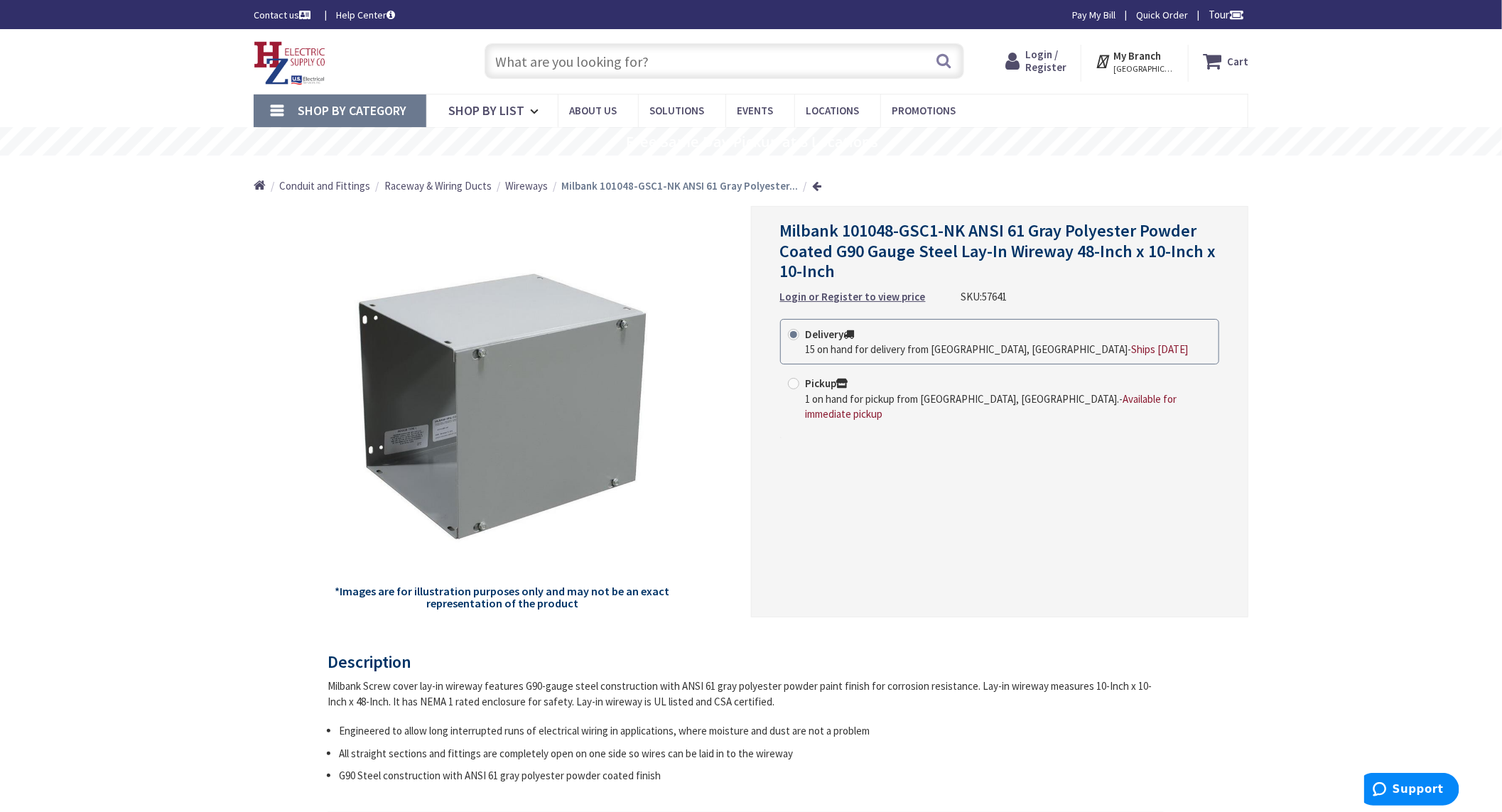
click at [539, 189] on span "Wireways" at bounding box center [527, 186] width 43 height 14
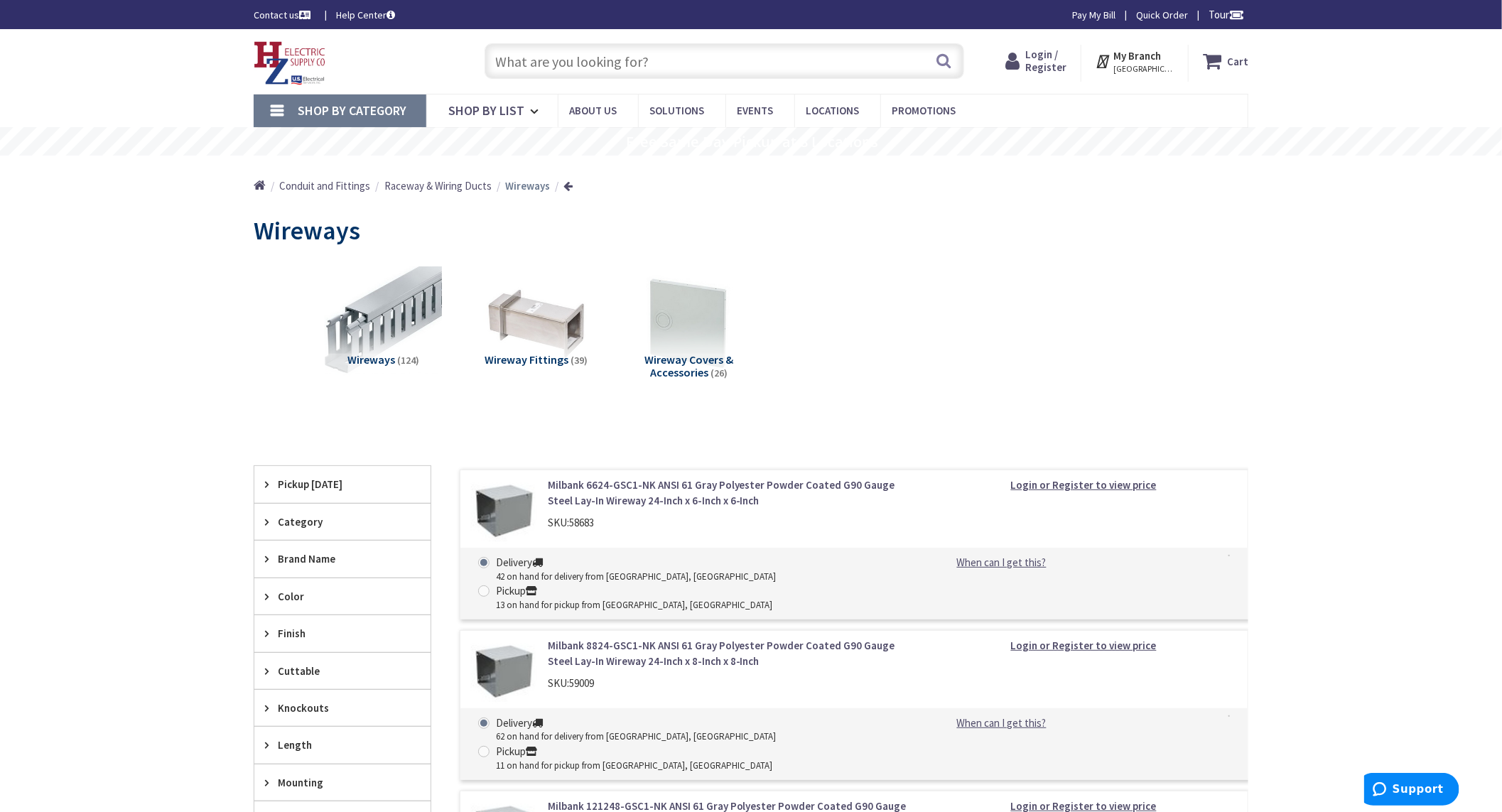
click at [324, 557] on span "Brand Name" at bounding box center [336, 558] width 116 height 15
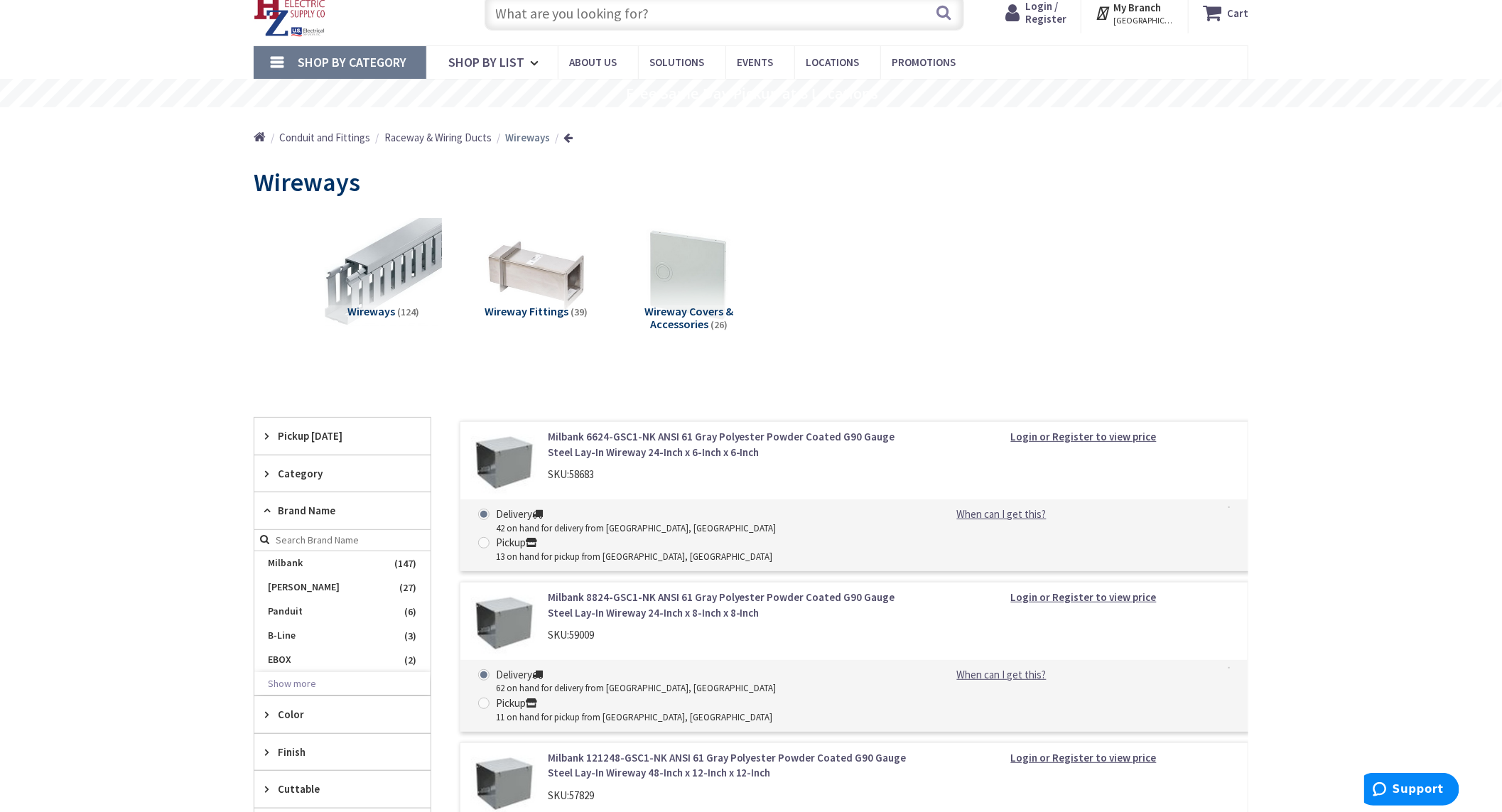
scroll to position [237, 0]
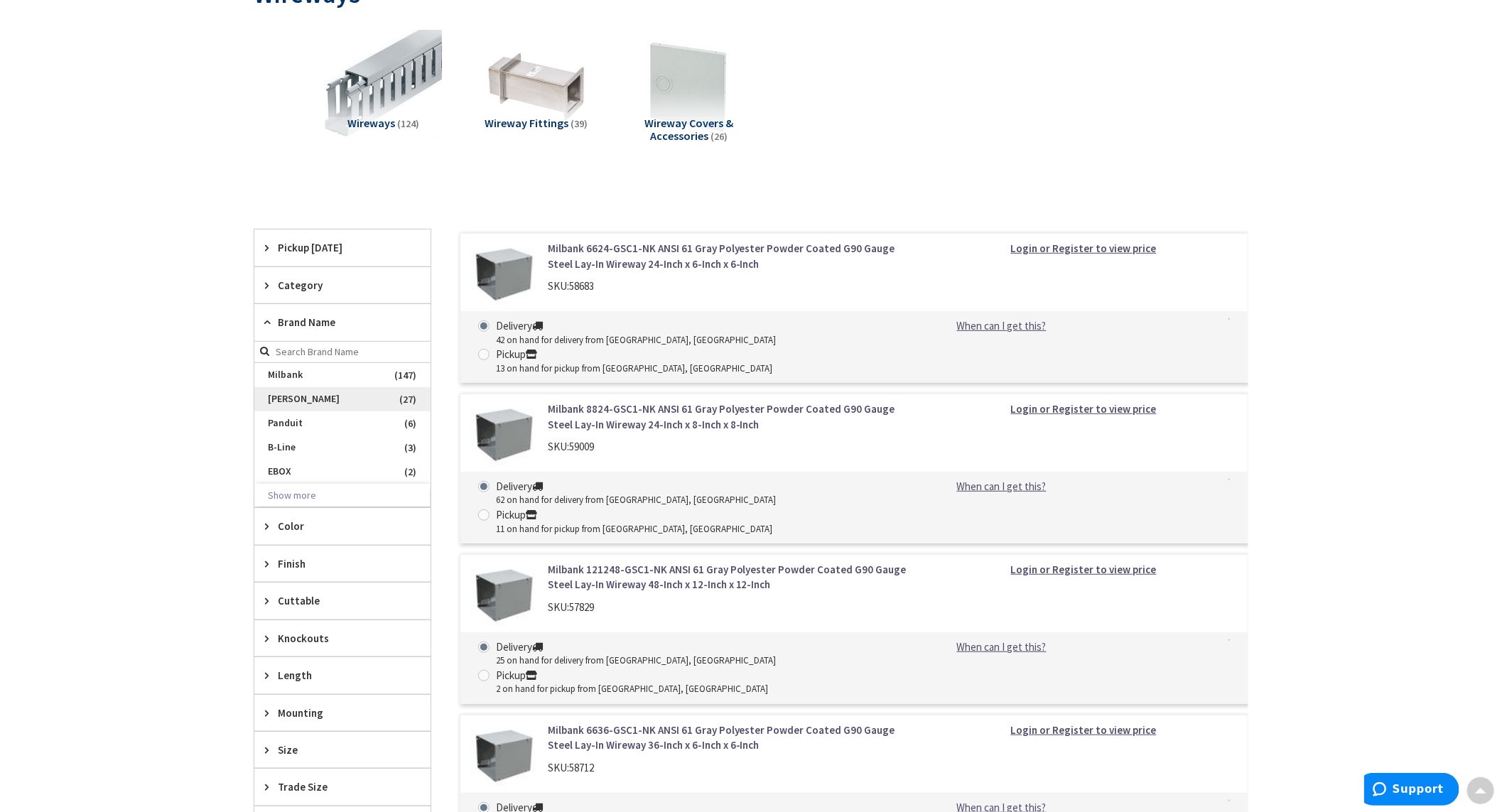
click at [295, 400] on span "[PERSON_NAME]" at bounding box center [342, 400] width 176 height 24
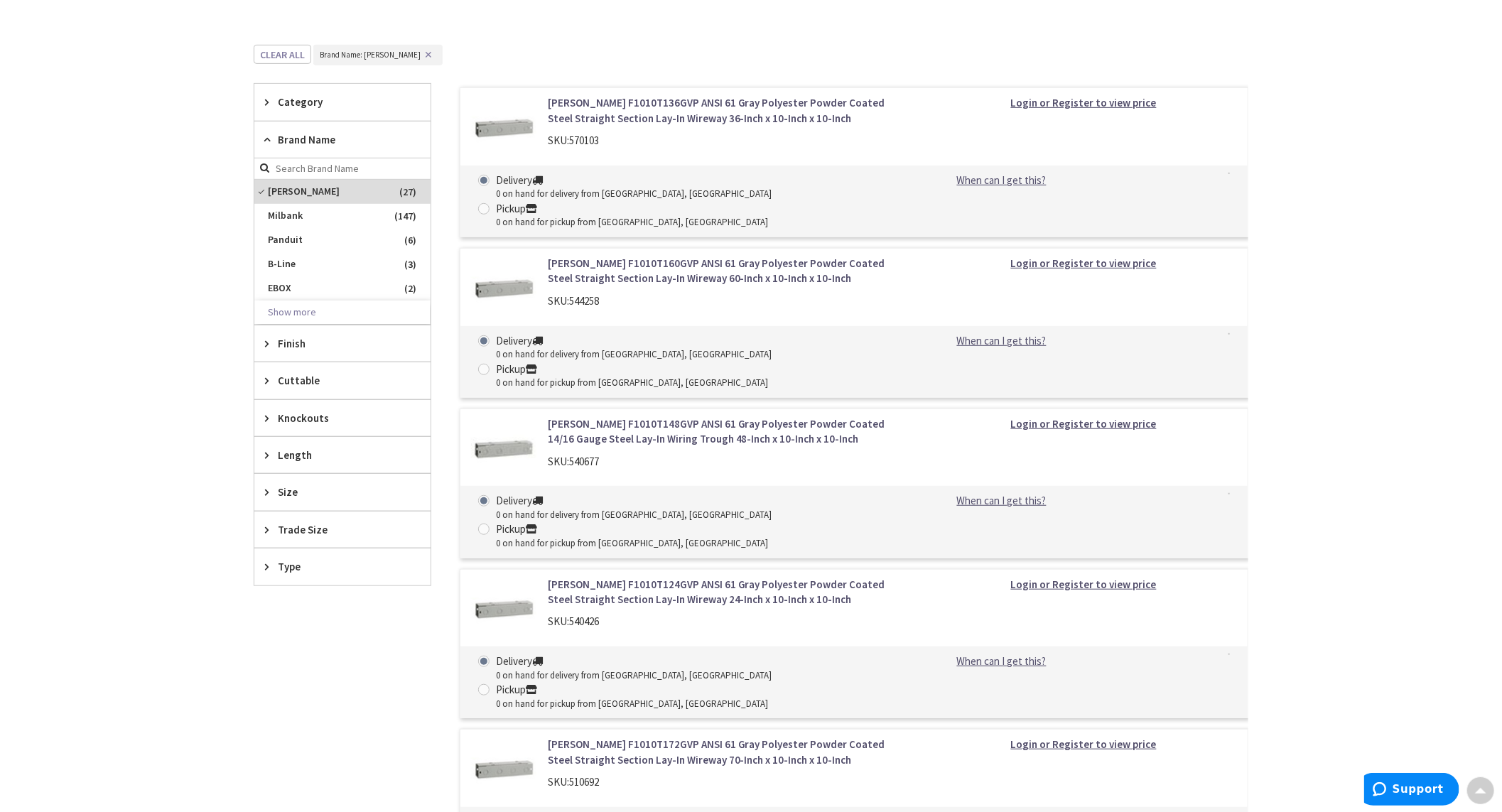
scroll to position [631, 0]
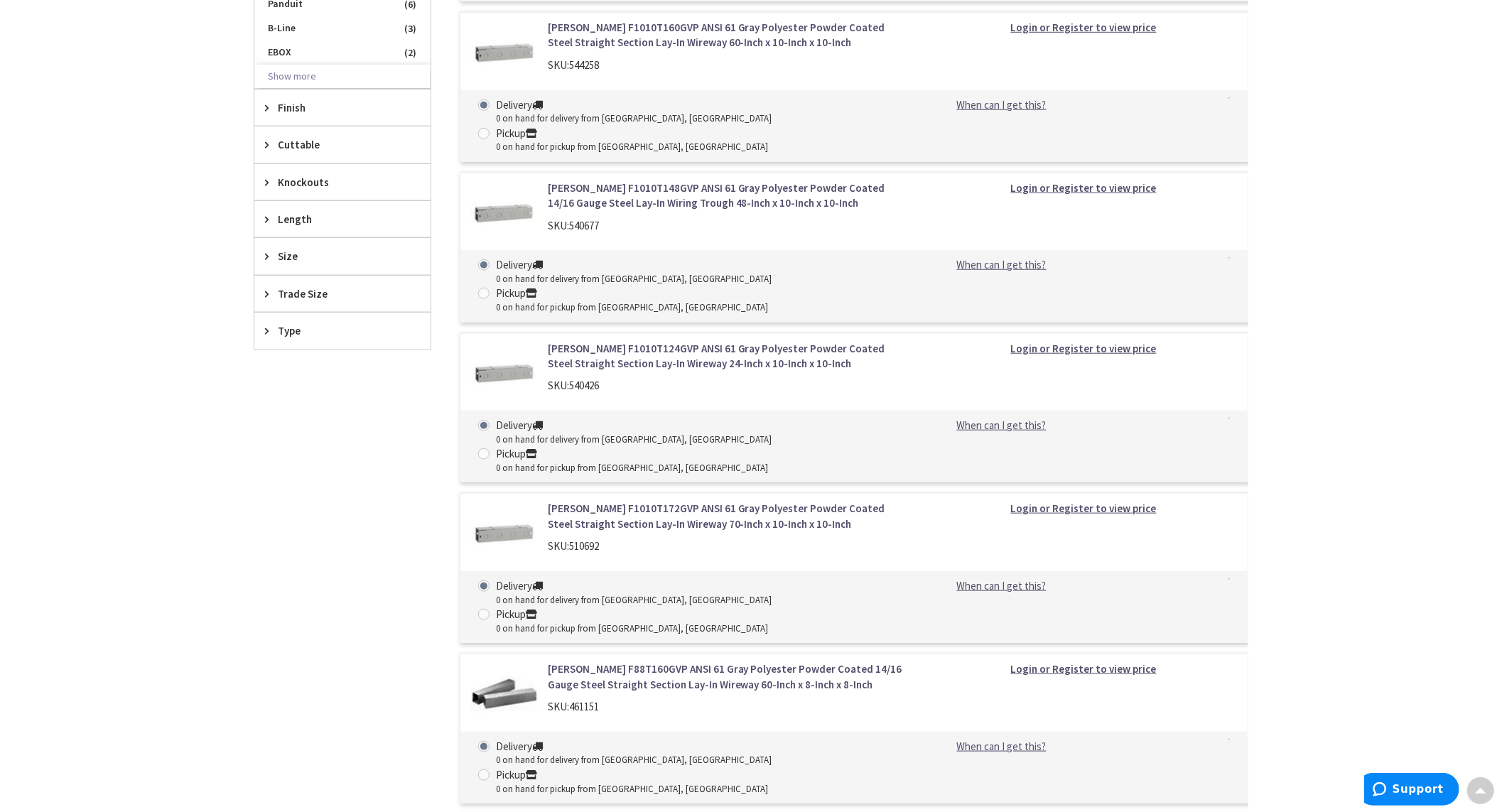
click at [289, 248] on div "Size" at bounding box center [342, 256] width 176 height 36
click at [310, 313] on span "10 Inch x 10 Inch" at bounding box center [342, 309] width 176 height 24
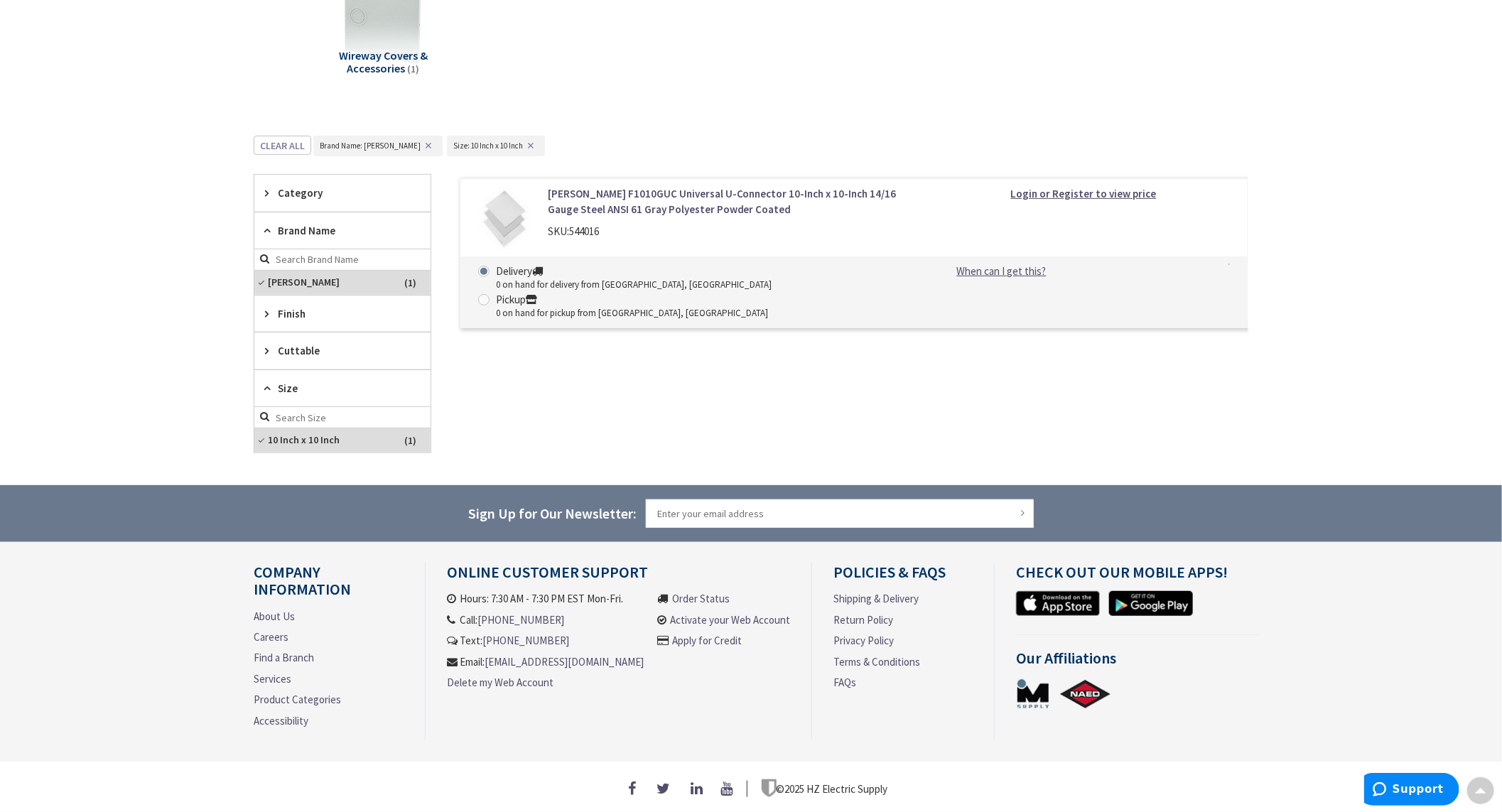
scroll to position [154, 0]
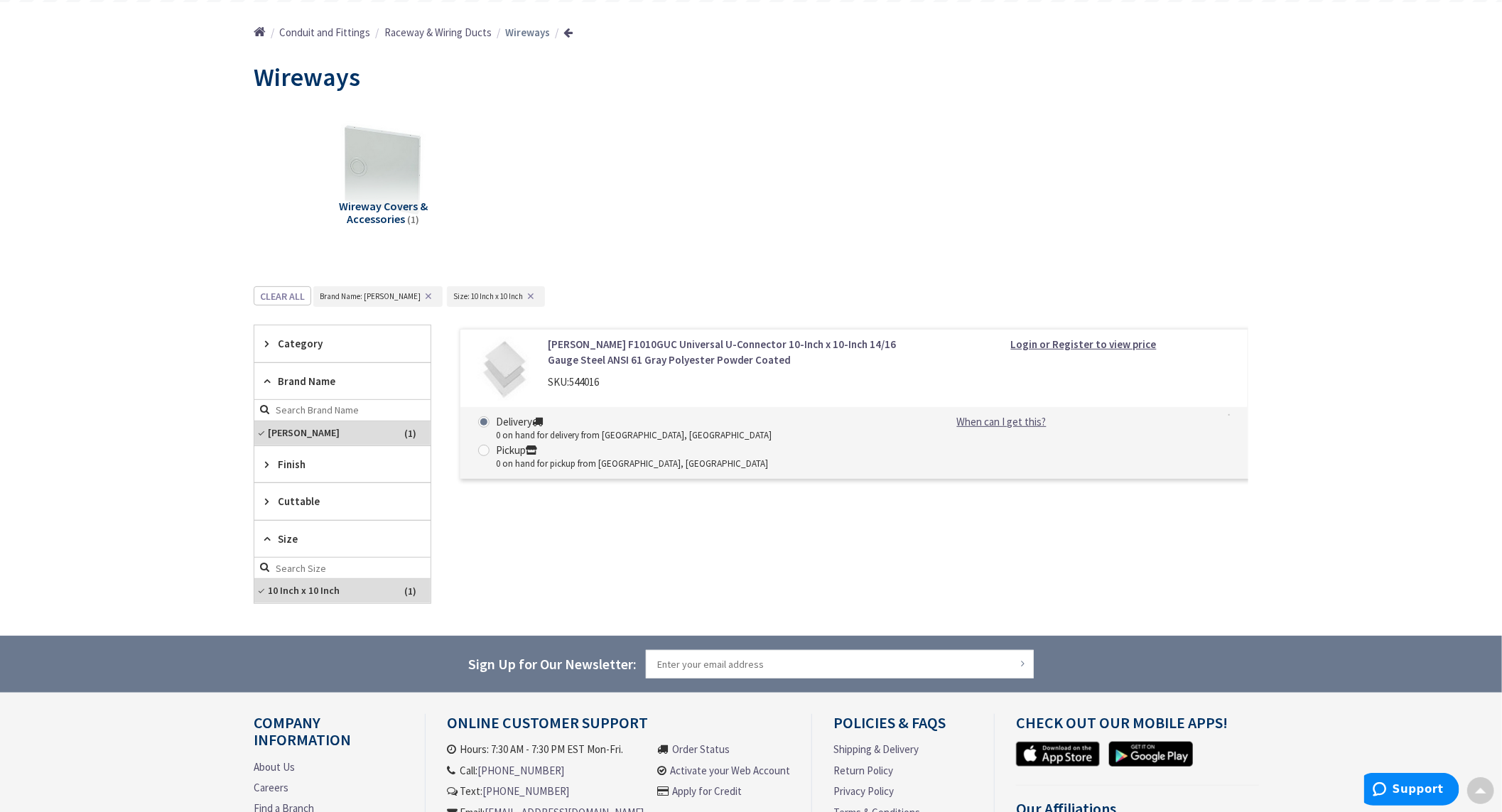
click at [301, 459] on span "Finish" at bounding box center [336, 464] width 116 height 15
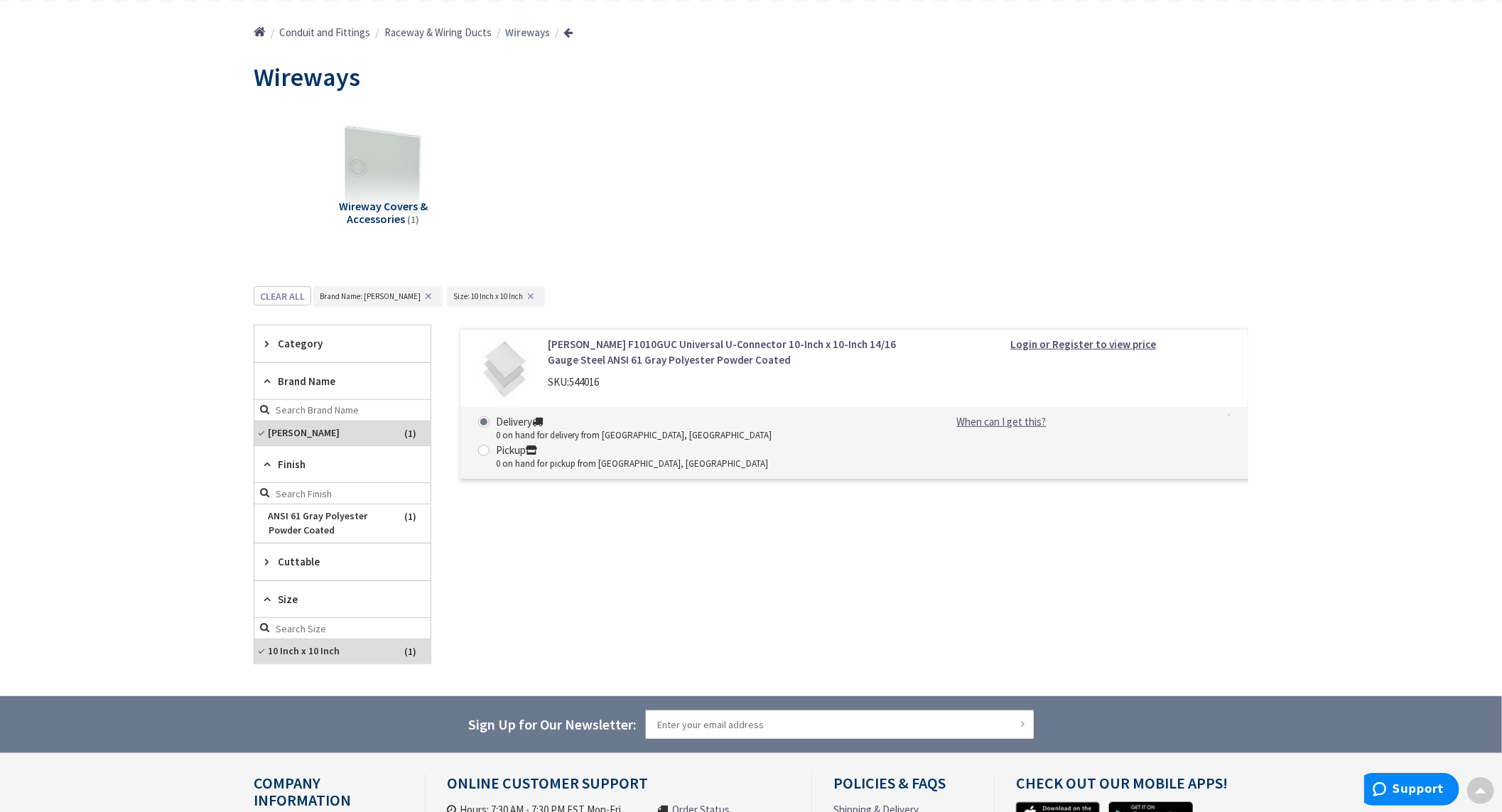
click at [301, 459] on span "Finish" at bounding box center [336, 464] width 116 height 15
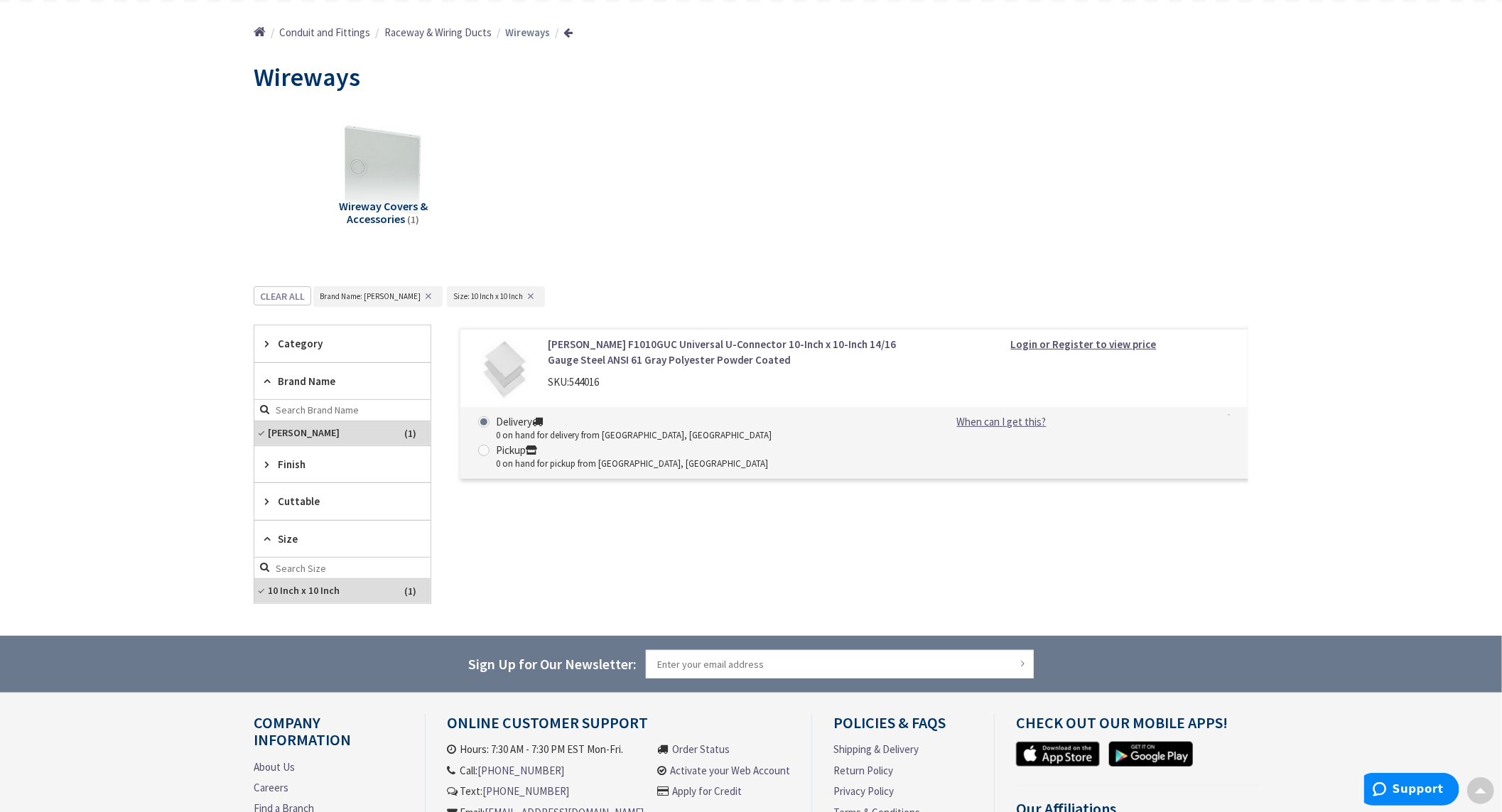
click at [421, 293] on button "✕" at bounding box center [429, 296] width 15 height 10
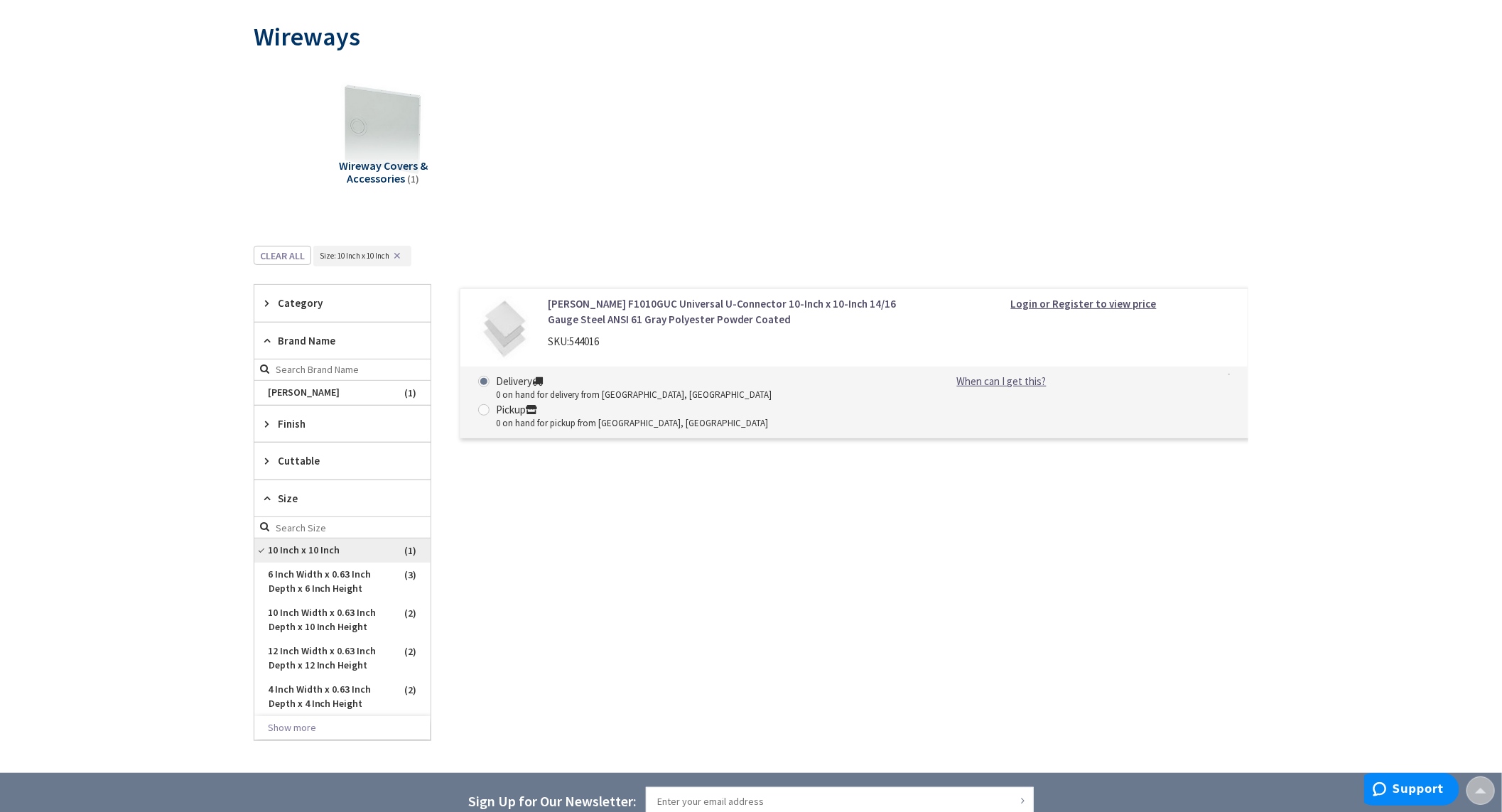
scroll to position [232, 0]
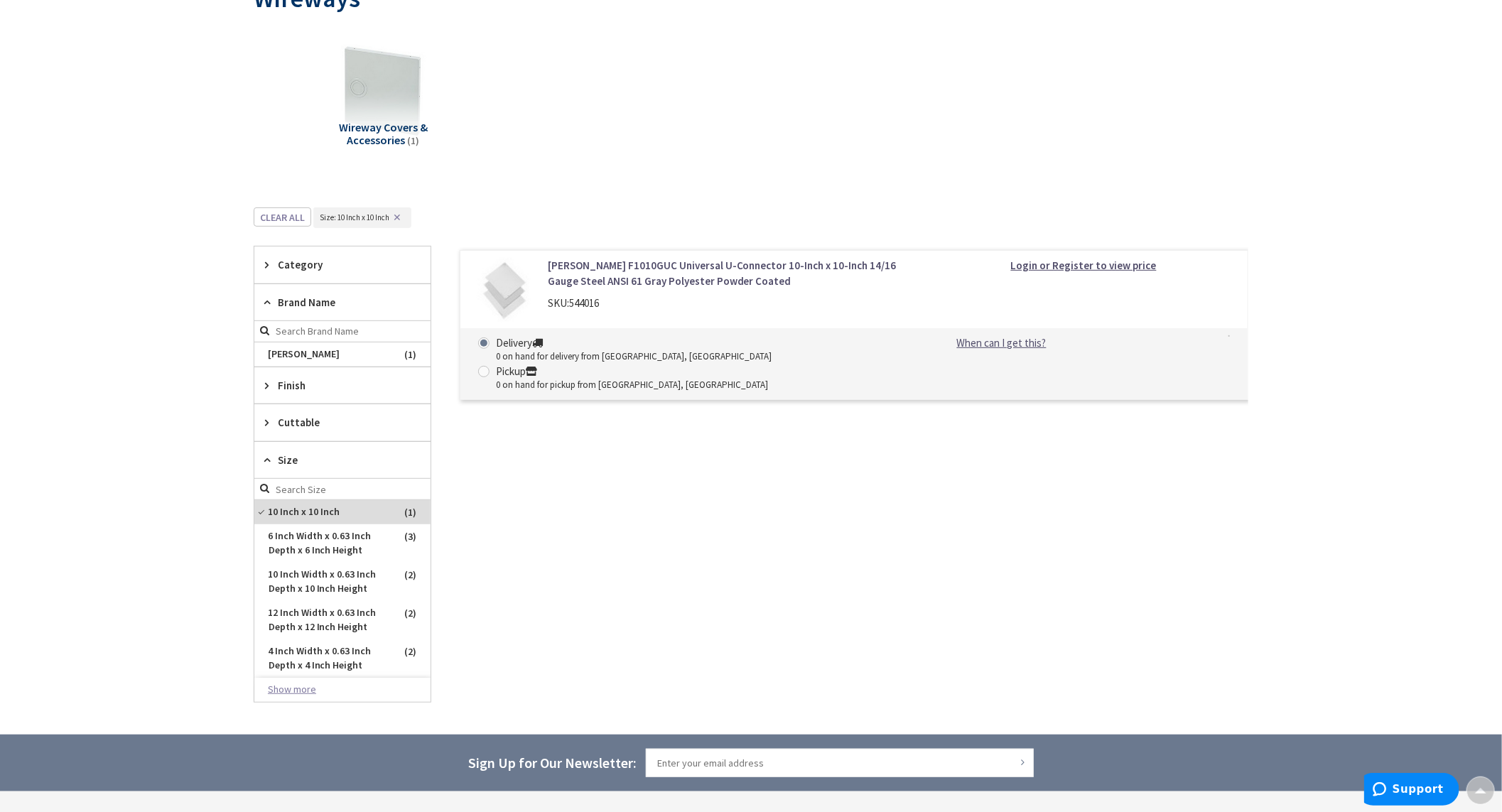
click at [299, 693] on button "Show more" at bounding box center [342, 690] width 176 height 24
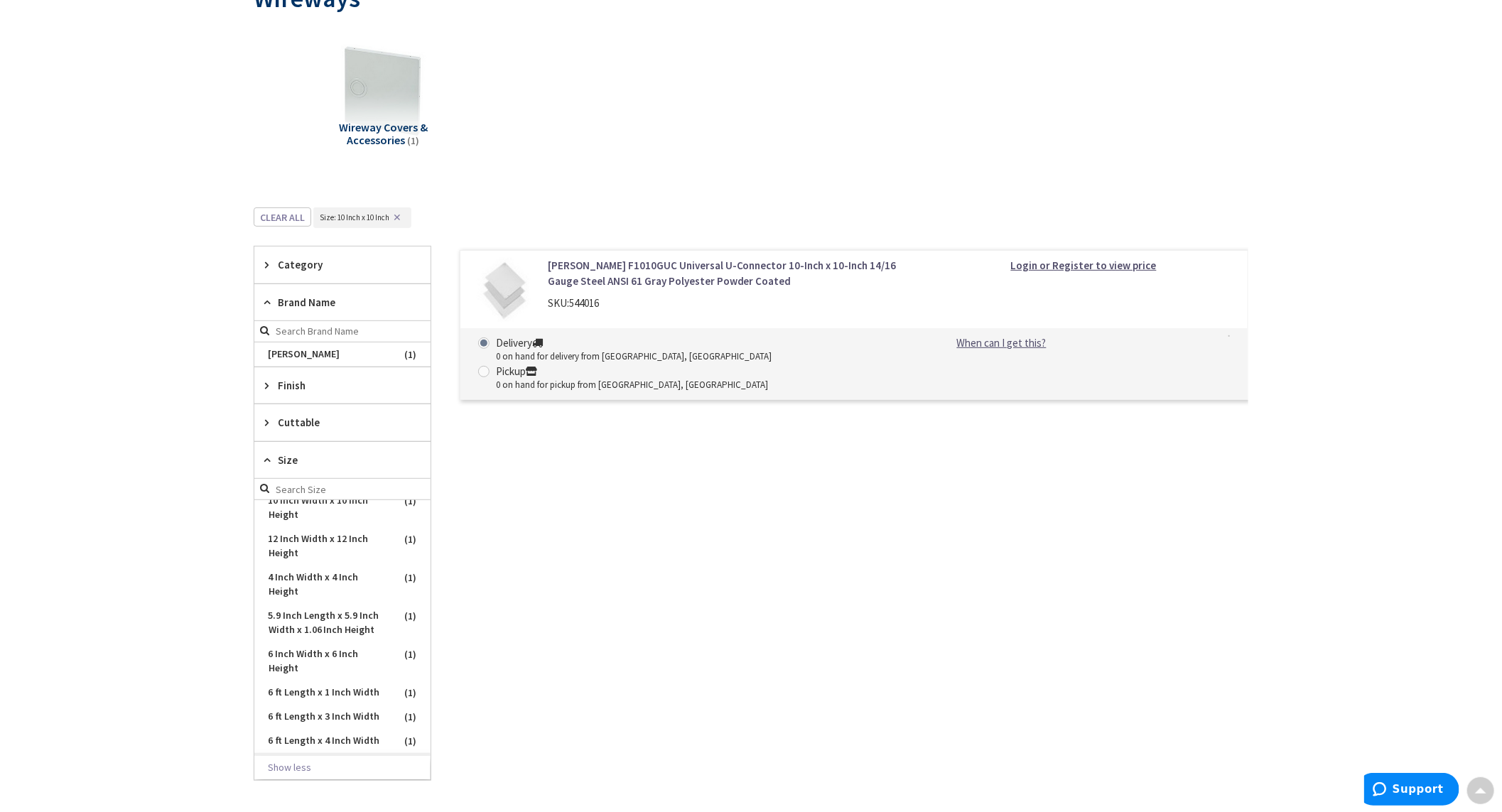
scroll to position [266, 0]
click at [319, 552] on span "10 Inch Width x 10 Inch Height" at bounding box center [342, 532] width 176 height 38
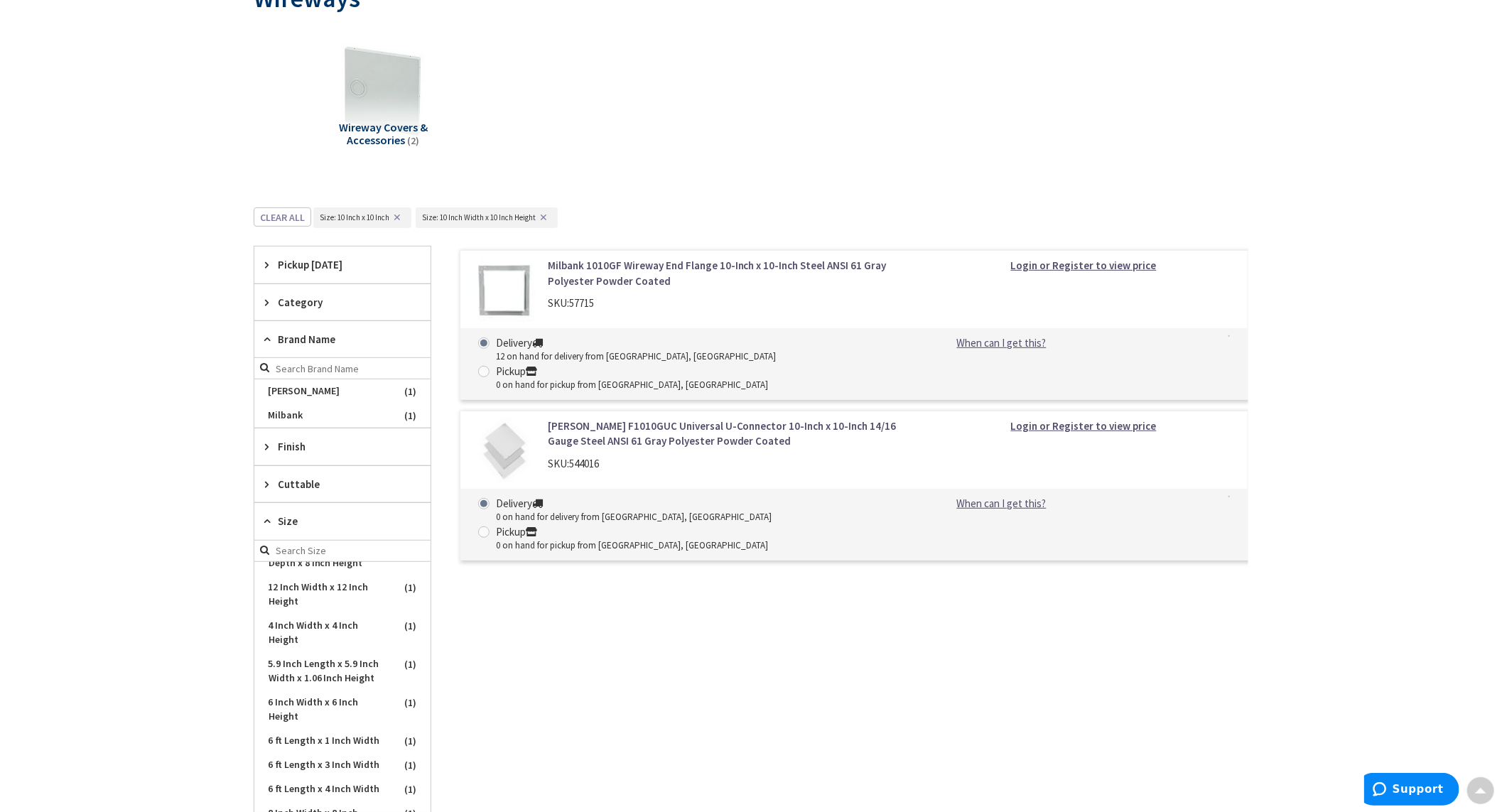
scroll to position [0, 0]
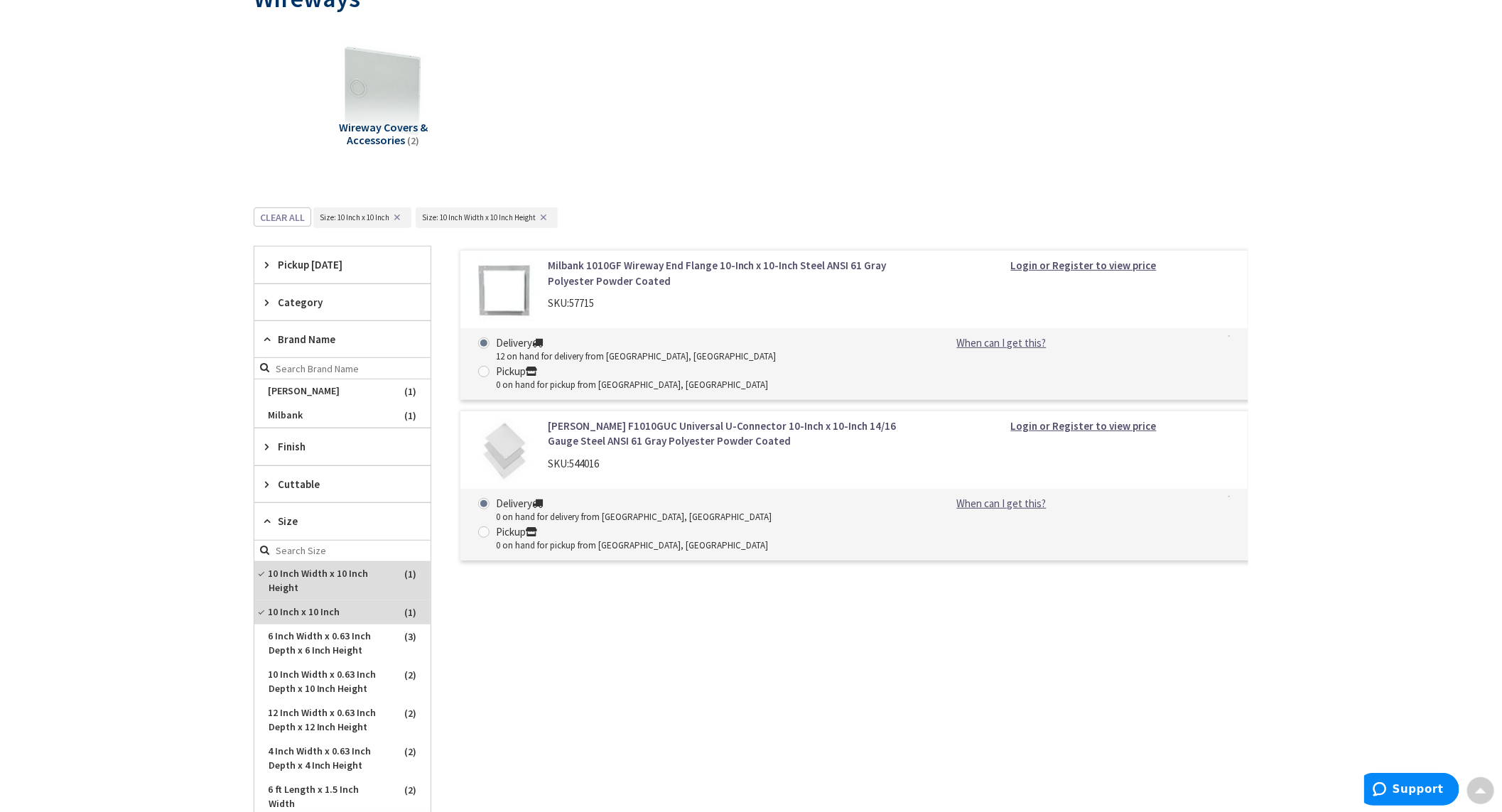
click at [399, 215] on button "✕" at bounding box center [397, 218] width 15 height 10
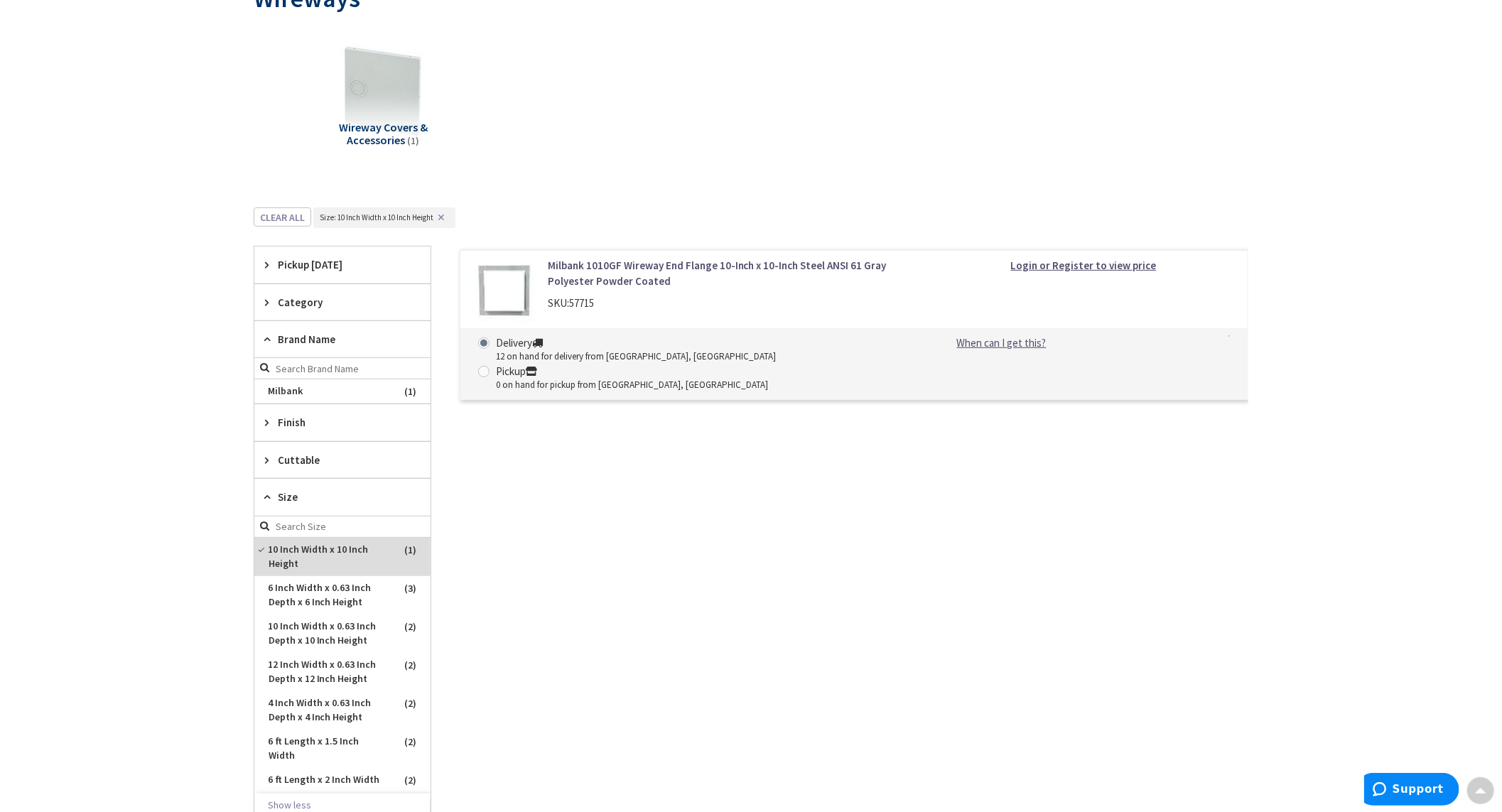
click at [444, 217] on button "✕" at bounding box center [441, 218] width 15 height 10
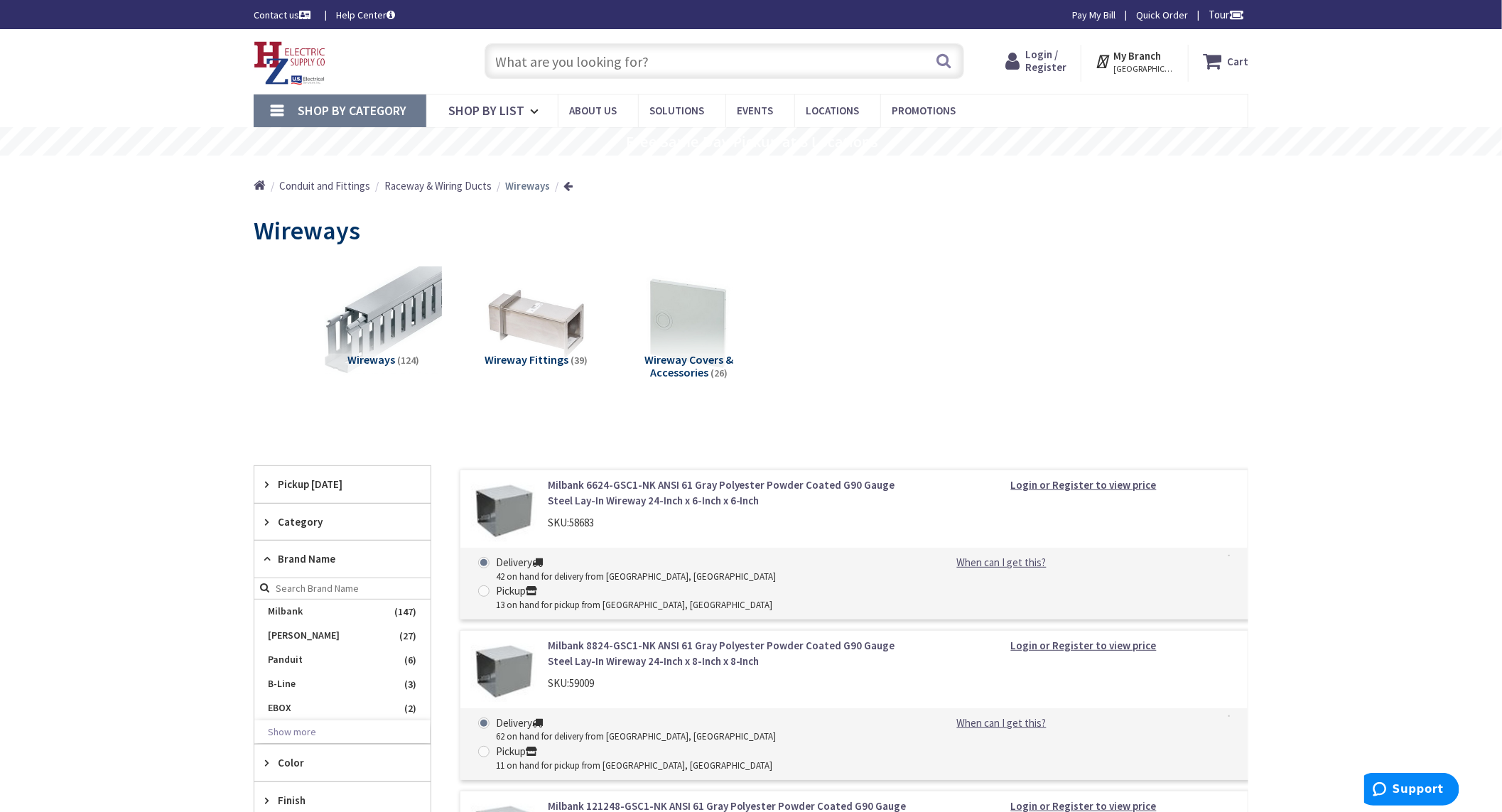
click at [580, 61] on input "text" at bounding box center [725, 61] width 480 height 36
click at [529, 67] on input "text" at bounding box center [725, 61] width 480 height 36
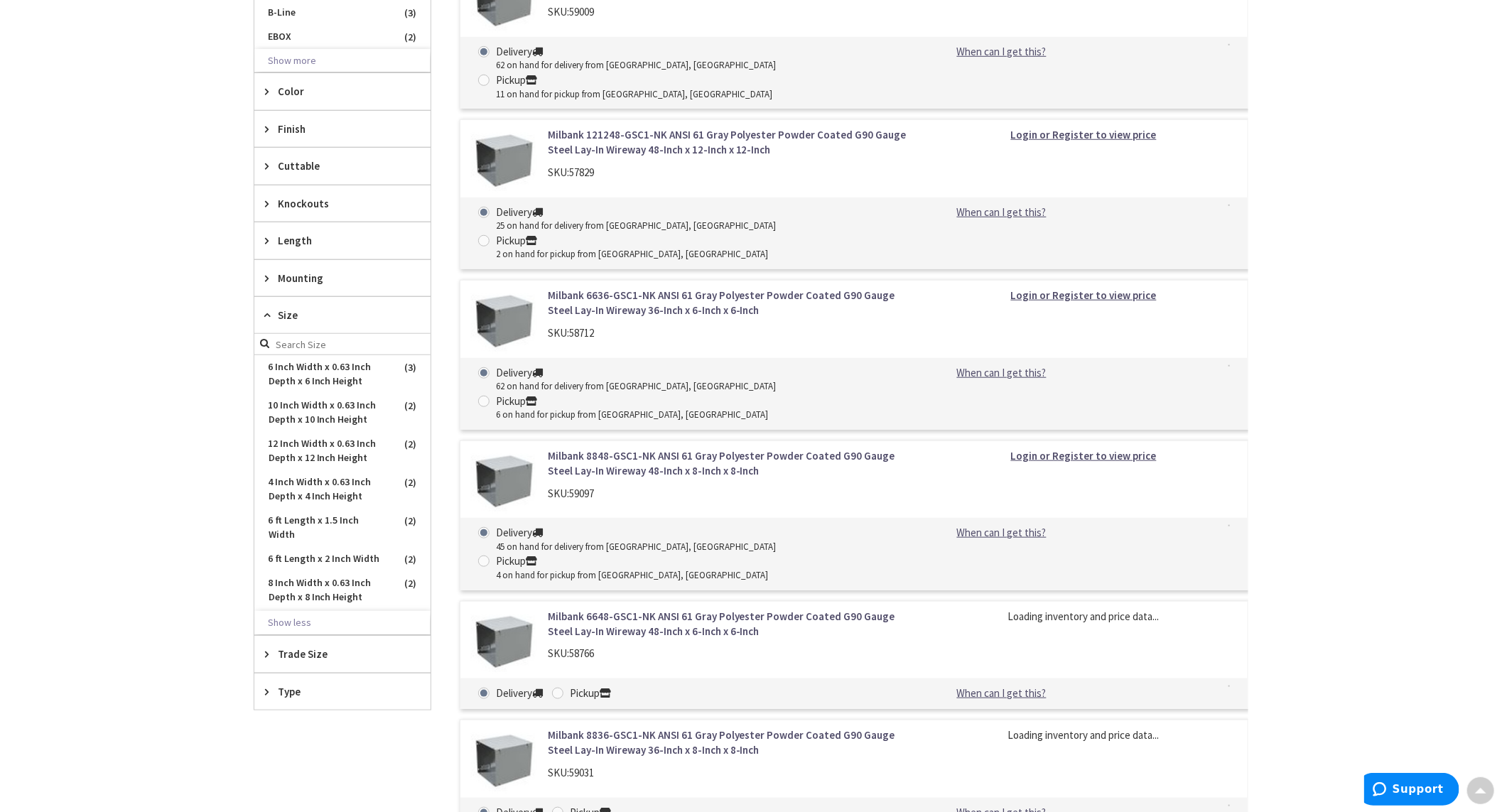
scroll to position [710, 0]
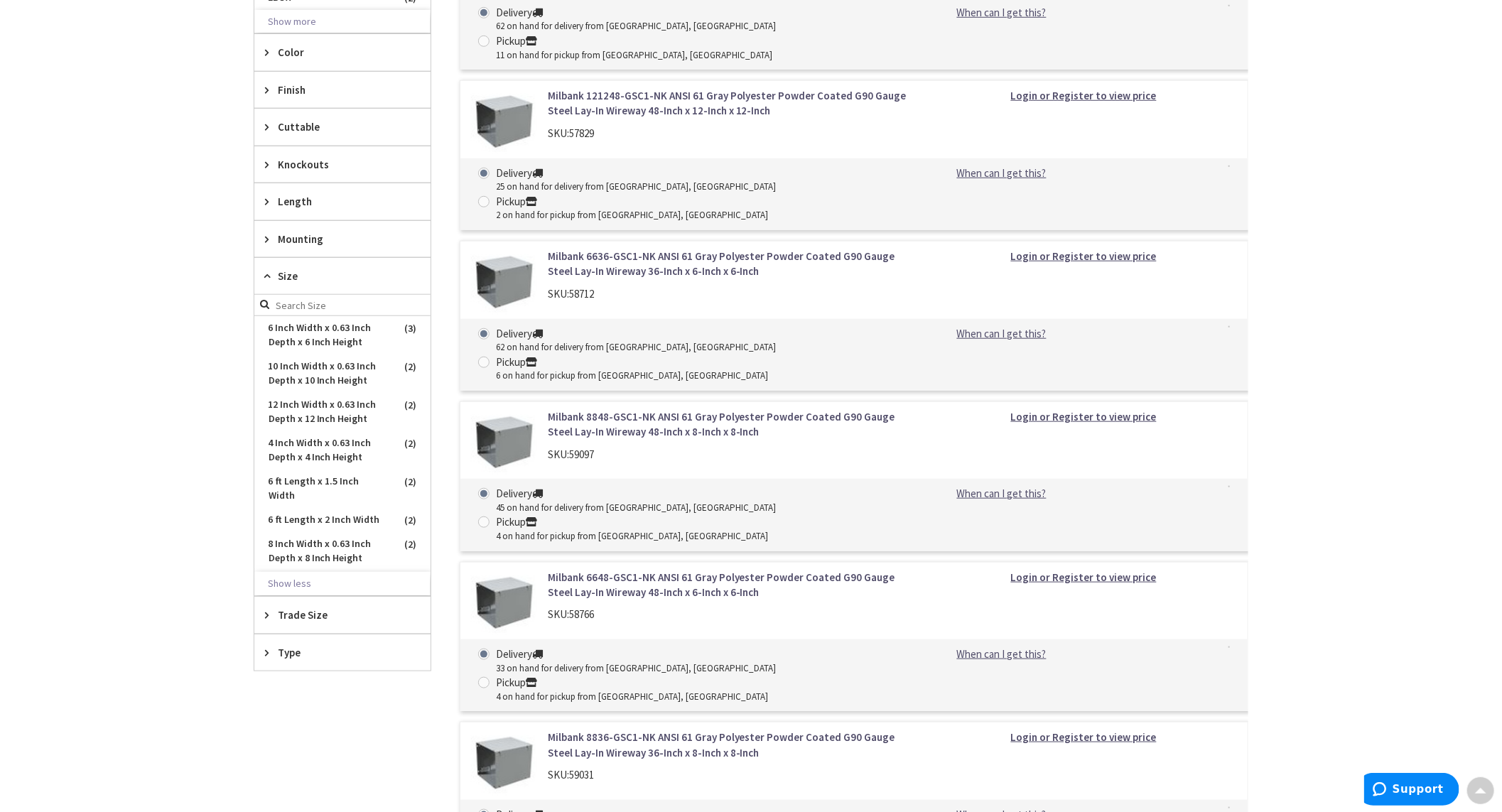
click at [285, 237] on span "Mounting" at bounding box center [336, 238] width 116 height 15
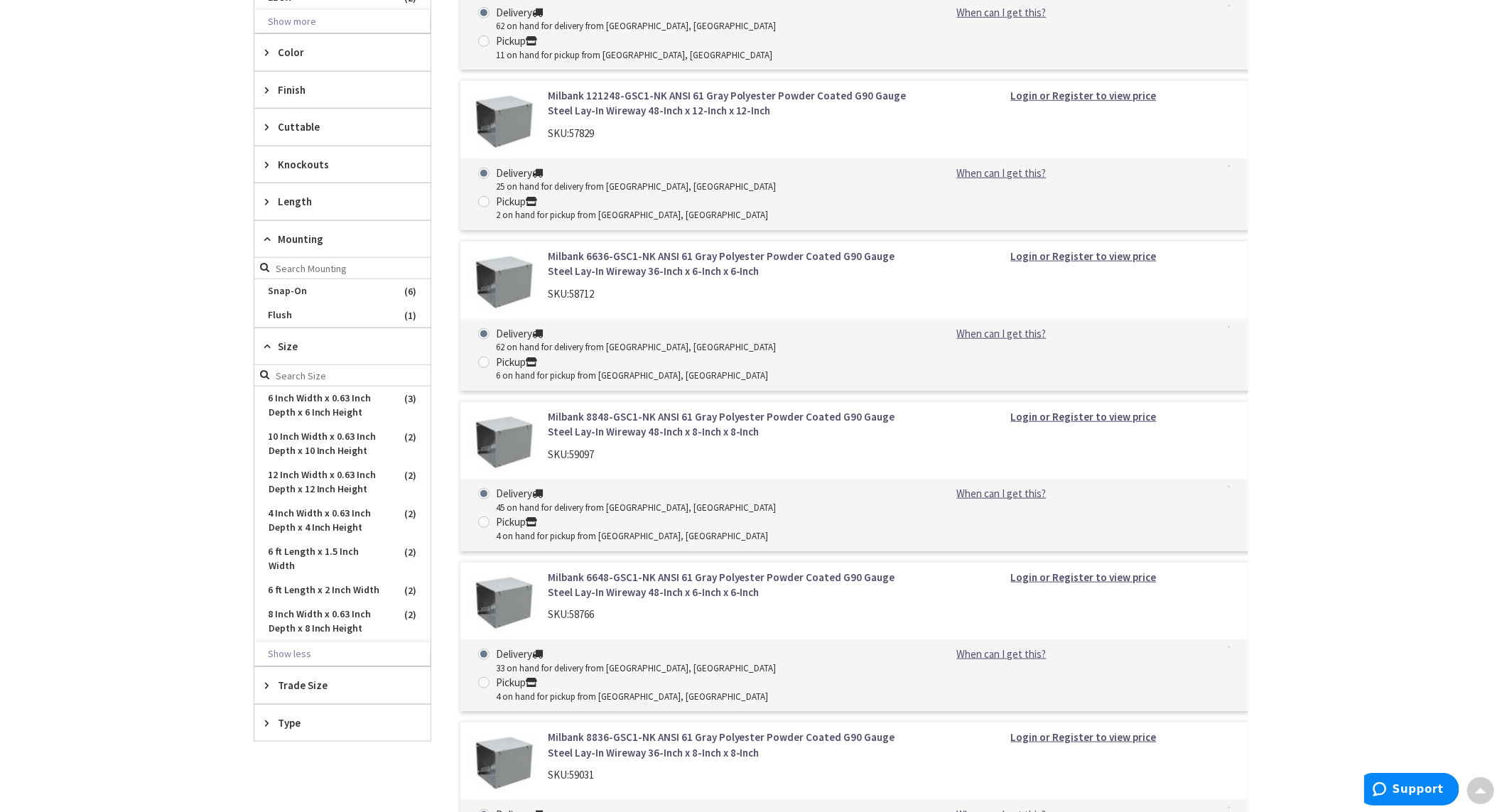
click at [285, 196] on span "Length" at bounding box center [336, 201] width 116 height 15
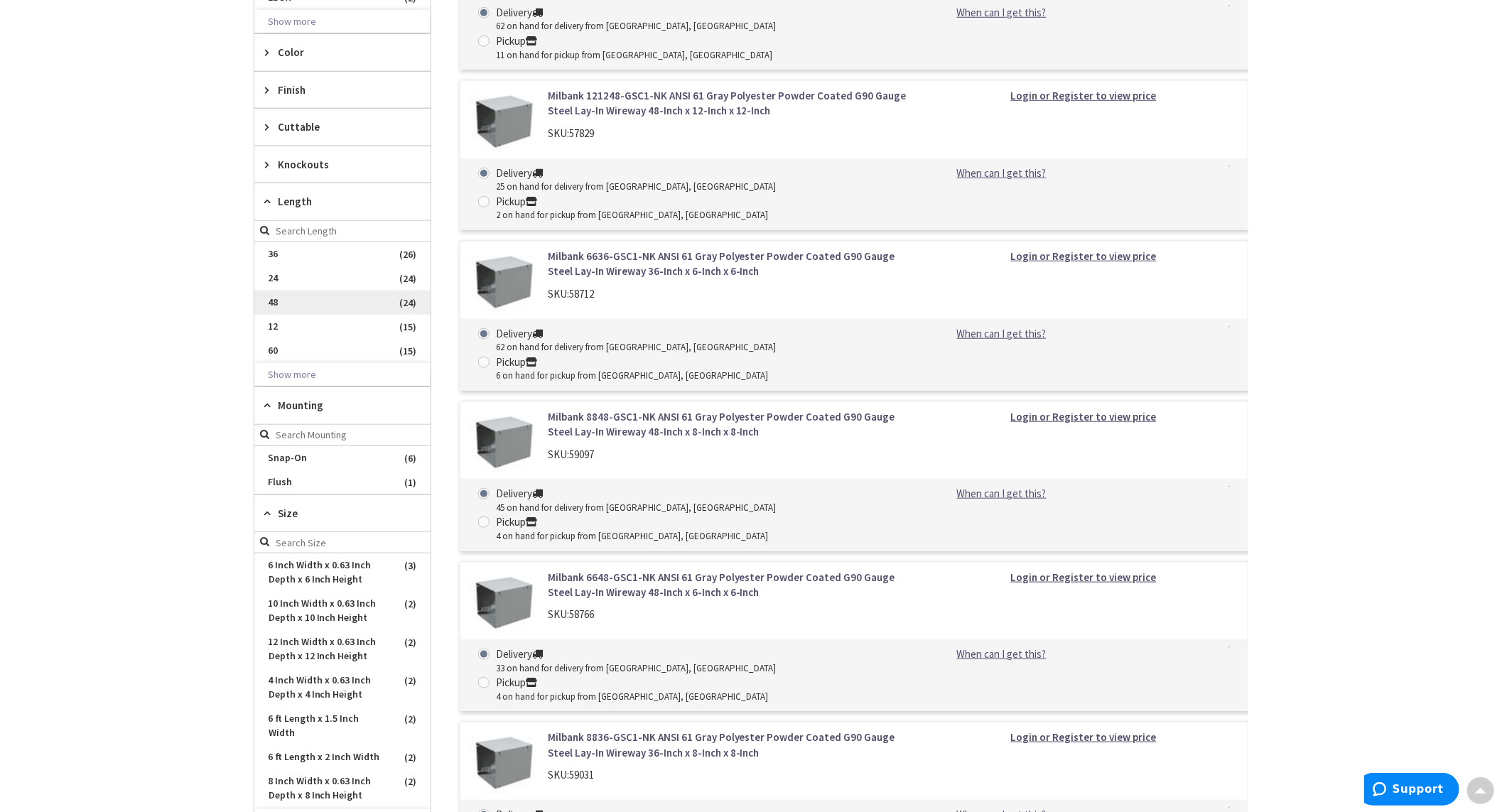
click at [283, 301] on span "48" at bounding box center [342, 302] width 176 height 24
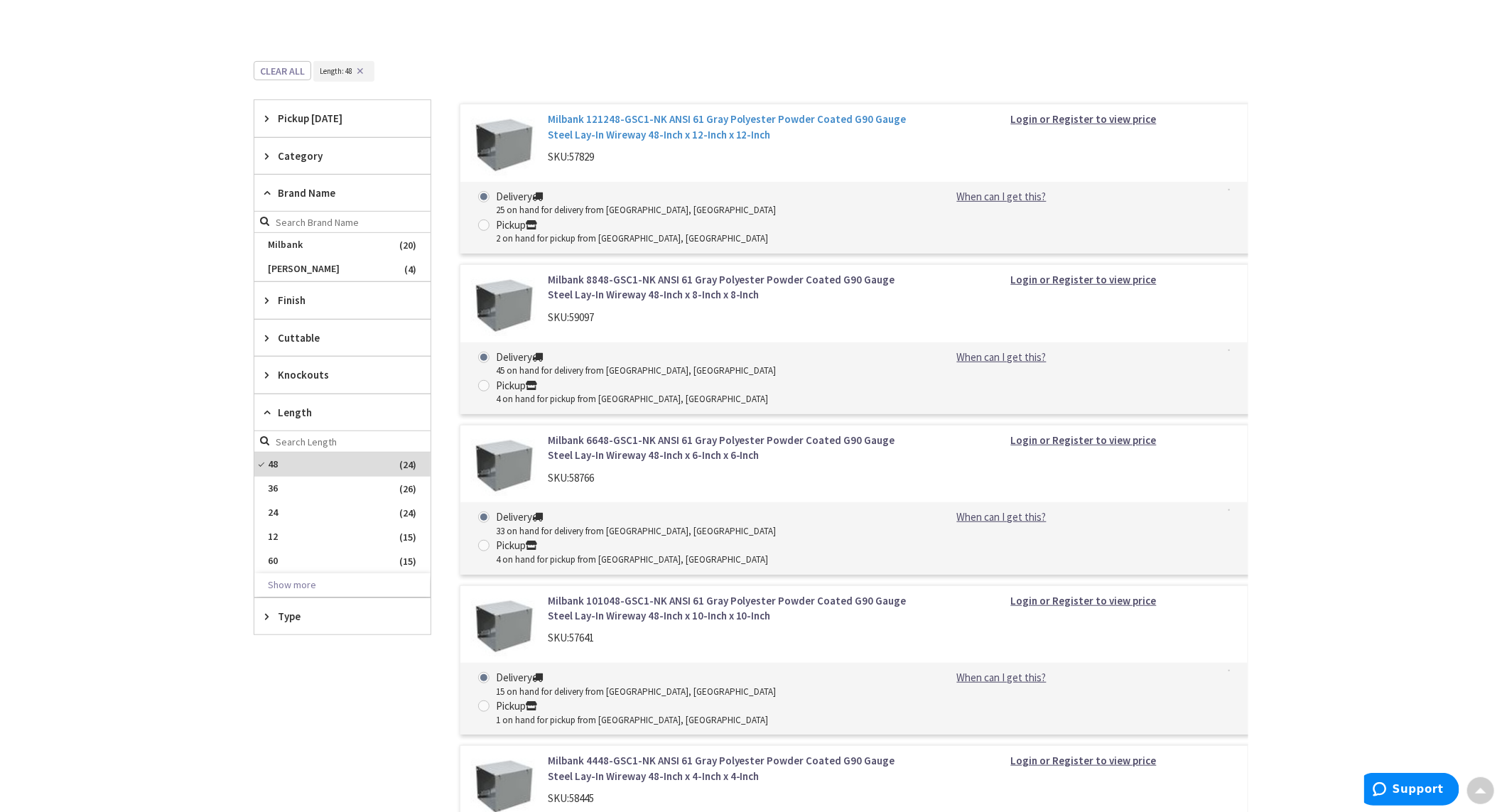
scroll to position [407, 0]
